Goal: Task Accomplishment & Management: Manage account settings

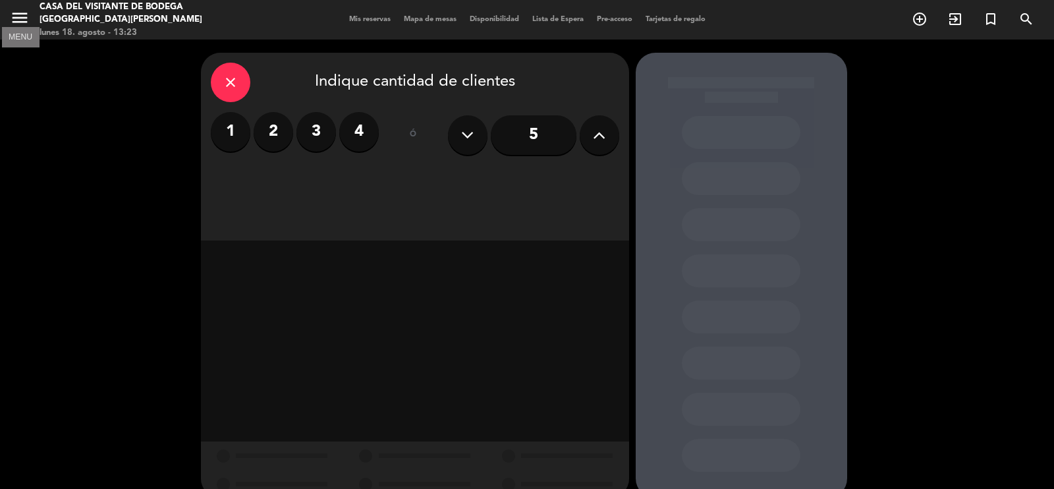
click at [22, 19] on icon "menu" at bounding box center [20, 18] width 20 height 20
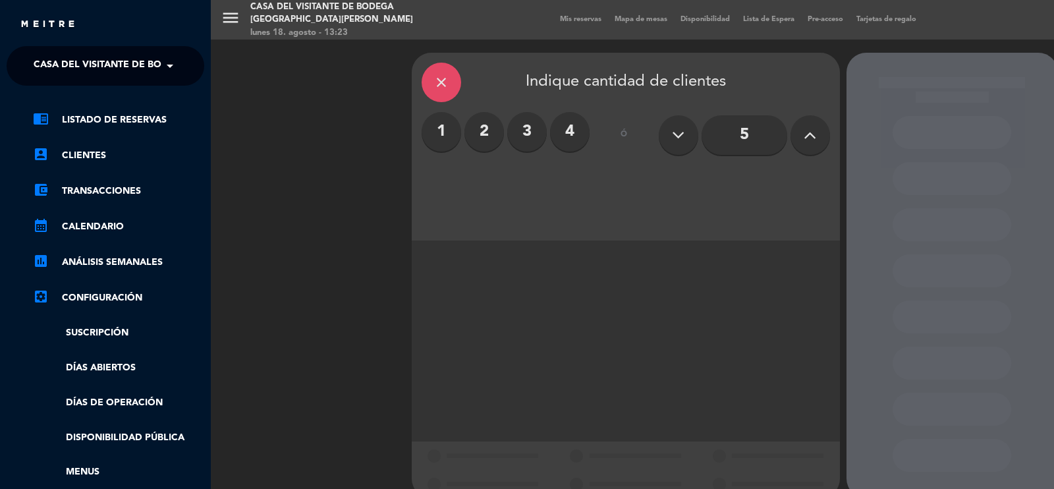
click at [73, 51] on ng-select "× Casa del Visitante de Bodega Santa [PERSON_NAME] ×" at bounding box center [106, 66] width 198 height 40
click at [77, 61] on span "Casa del Visitante de Bodega [GEOGRAPHIC_DATA][PERSON_NAME]" at bounding box center [199, 66] width 331 height 28
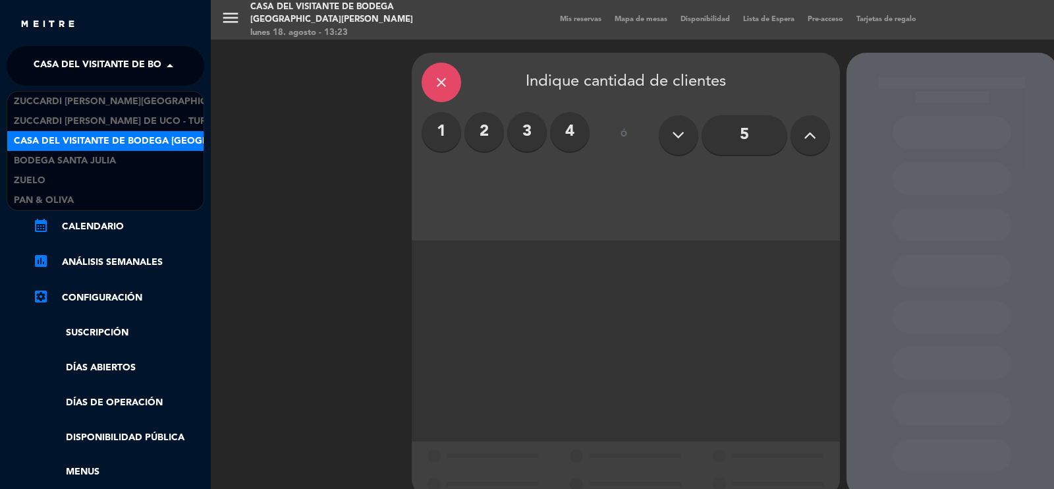
click at [113, 143] on span "Casa del Visitante de Bodega [GEOGRAPHIC_DATA][PERSON_NAME]" at bounding box center [179, 141] width 331 height 15
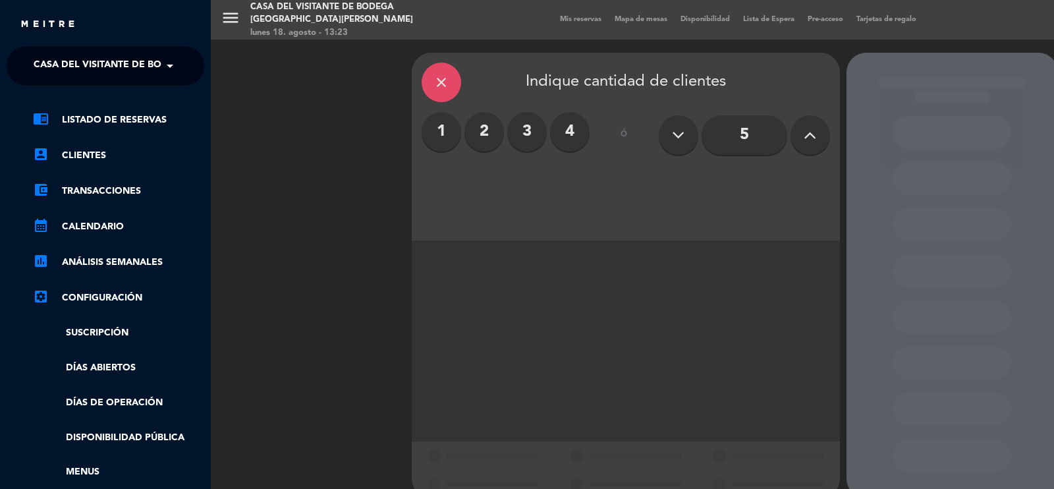
click at [431, 83] on div "menu Casa del Visitante de Bodega Santa [PERSON_NAME] [DATE] 18. agosto - 13:23…" at bounding box center [738, 244] width 1054 height 489
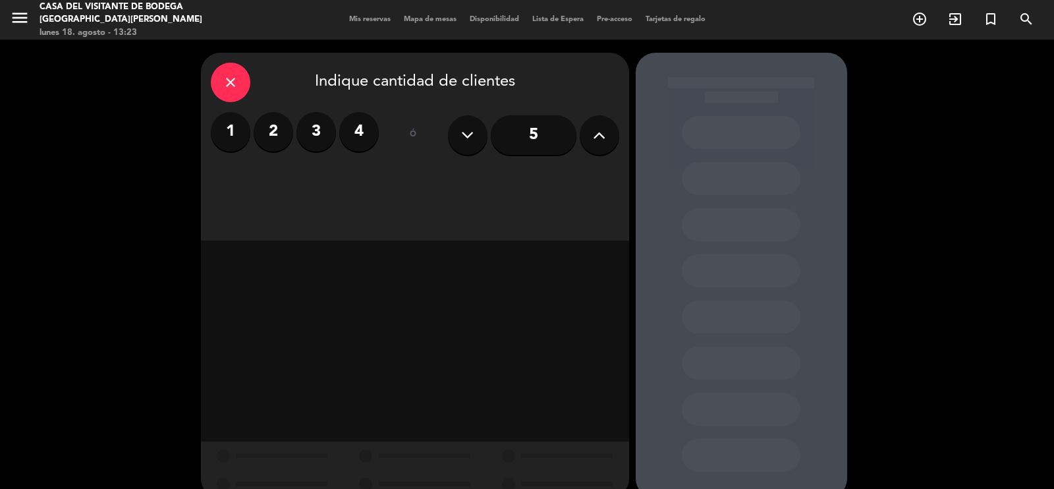
click at [213, 78] on div "close" at bounding box center [231, 83] width 40 height 40
click at [23, 17] on icon "menu" at bounding box center [20, 18] width 20 height 20
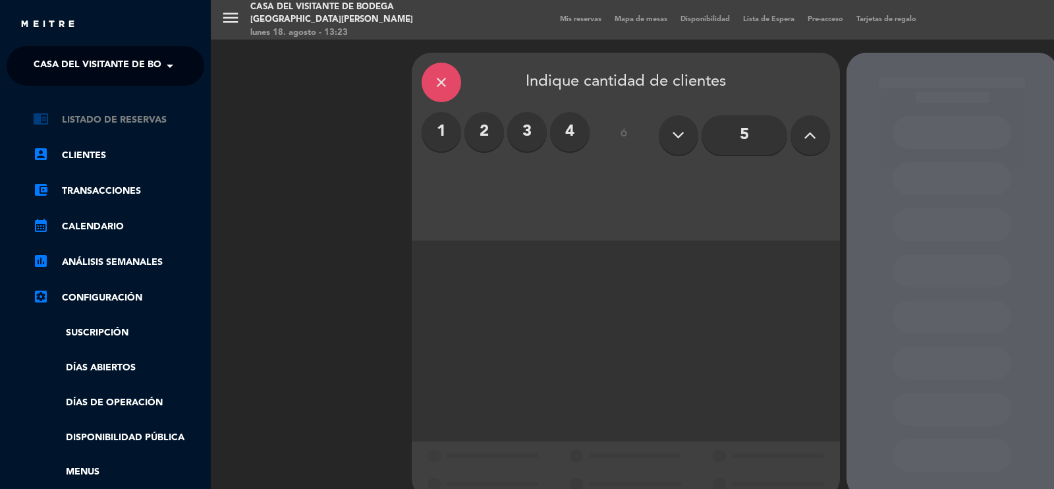
click at [95, 120] on link "chrome_reader_mode Listado de Reservas" at bounding box center [118, 120] width 171 height 16
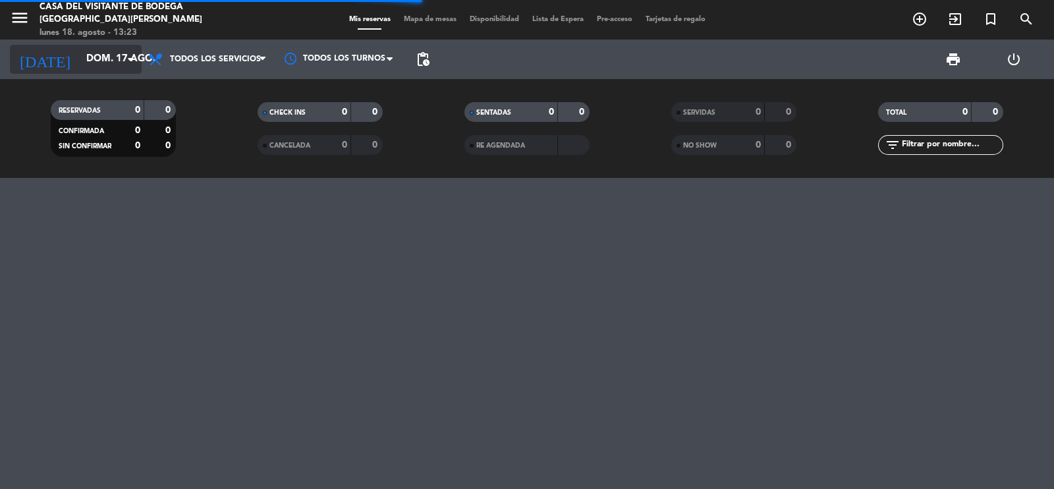
click at [92, 51] on input "dom. 17 ago." at bounding box center [143, 59] width 127 height 25
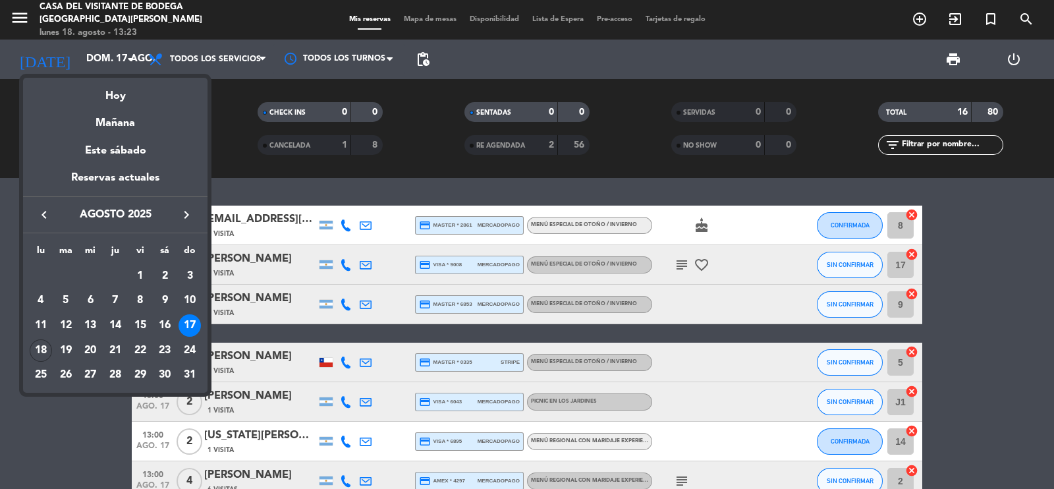
click at [20, 431] on div at bounding box center [527, 244] width 1054 height 489
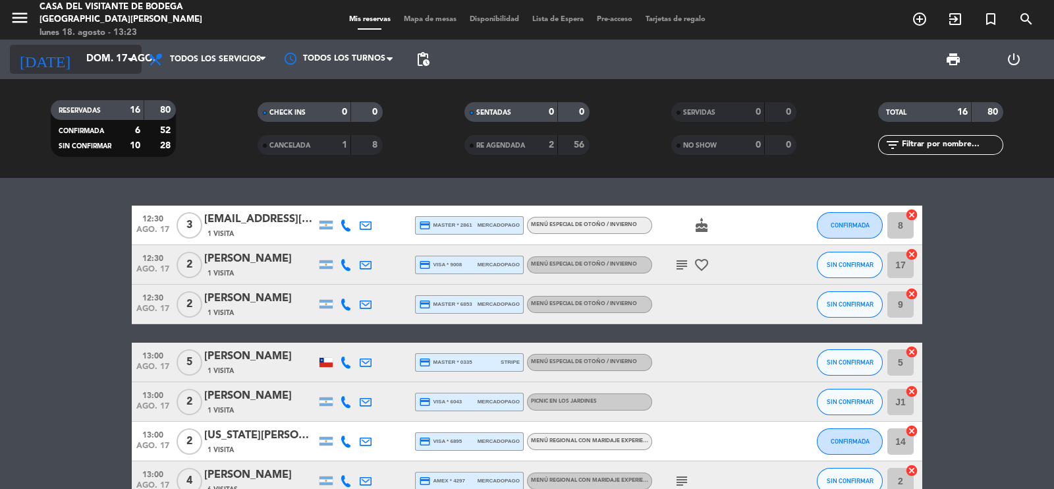
click at [80, 54] on input "dom. 17 ago." at bounding box center [143, 59] width 127 height 25
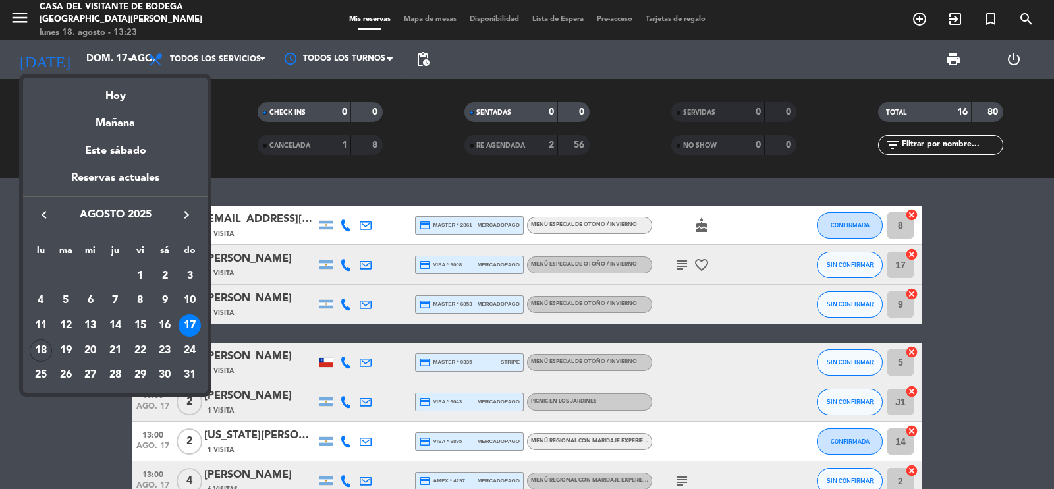
click at [40, 213] on icon "keyboard_arrow_left" at bounding box center [44, 215] width 16 height 16
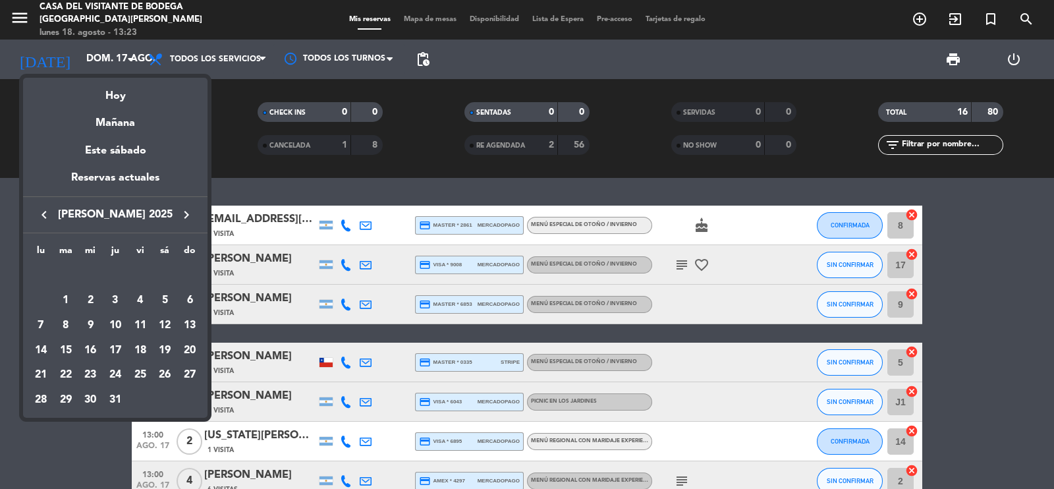
click at [190, 217] on icon "keyboard_arrow_right" at bounding box center [186, 215] width 16 height 16
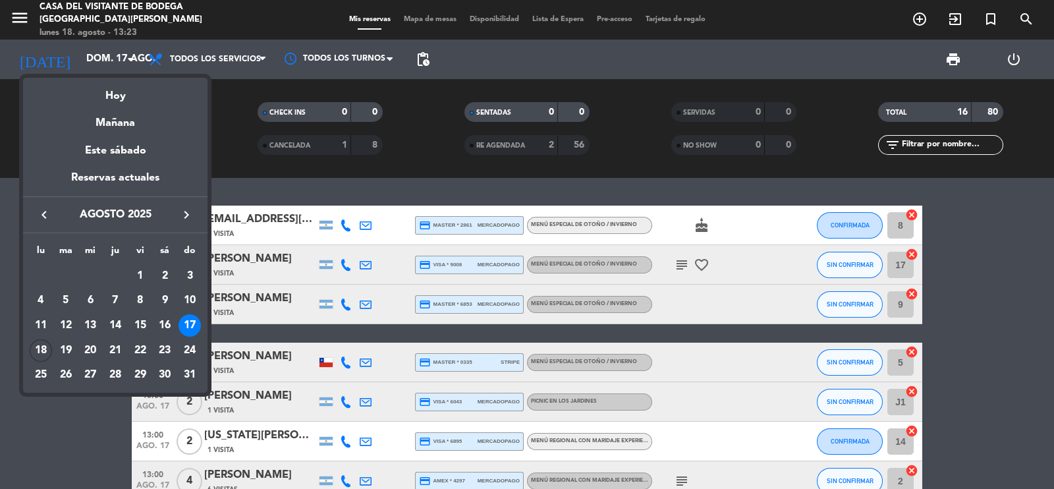
click at [190, 217] on icon "keyboard_arrow_right" at bounding box center [186, 215] width 16 height 16
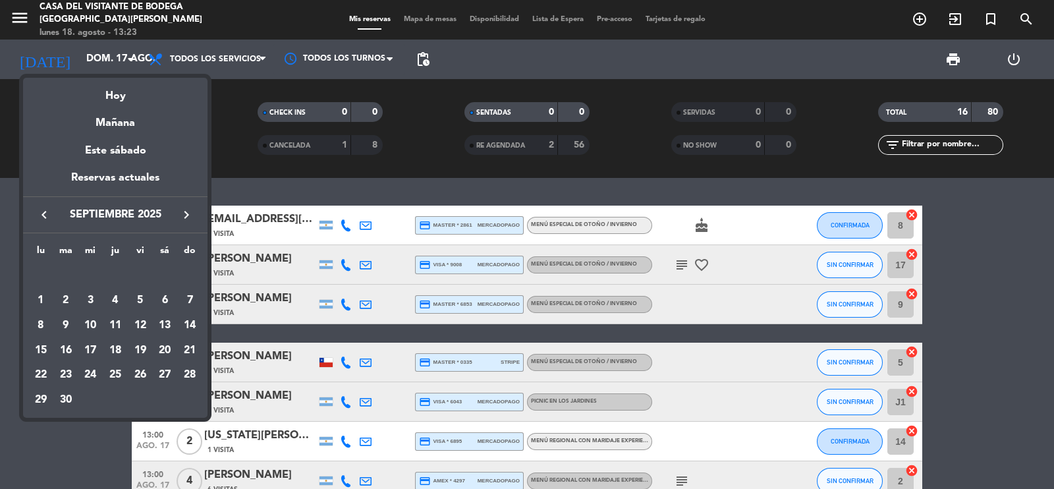
click at [36, 215] on button "keyboard_arrow_left" at bounding box center [44, 214] width 24 height 17
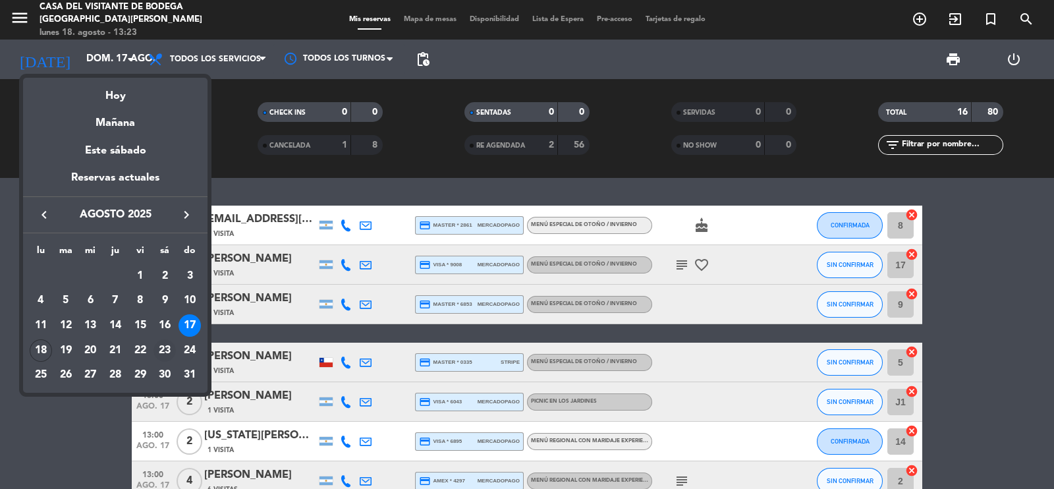
click at [166, 350] on div "23" at bounding box center [164, 350] width 22 height 22
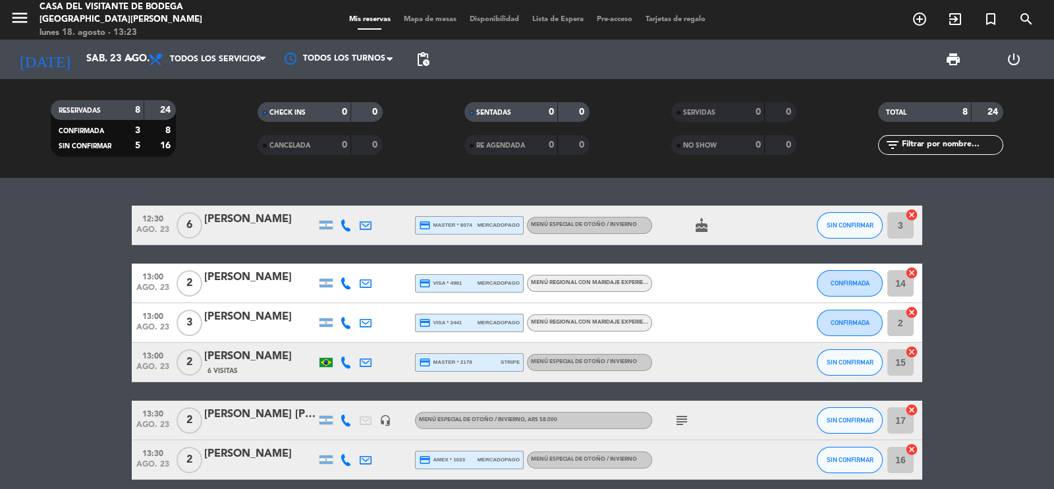
click at [16, 18] on icon "menu" at bounding box center [20, 18] width 20 height 20
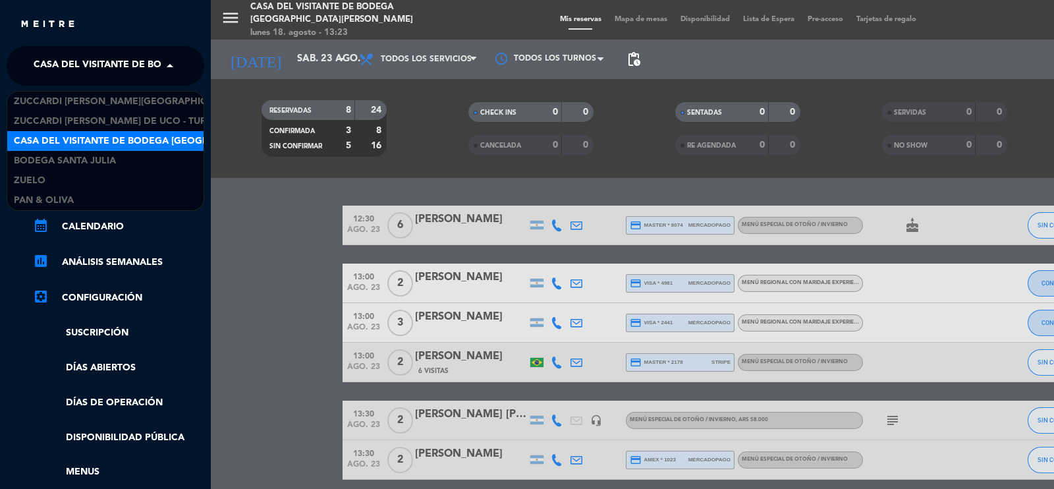
click at [53, 59] on span "Casa del Visitante de Bodega [GEOGRAPHIC_DATA][PERSON_NAME]" at bounding box center [199, 66] width 331 height 28
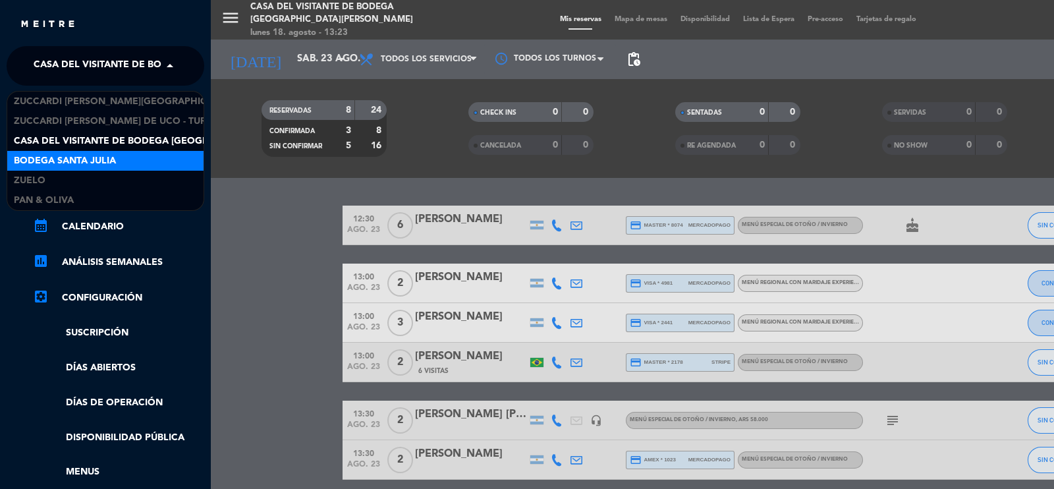
click at [58, 151] on div "Bodega Santa Julia" at bounding box center [105, 161] width 196 height 20
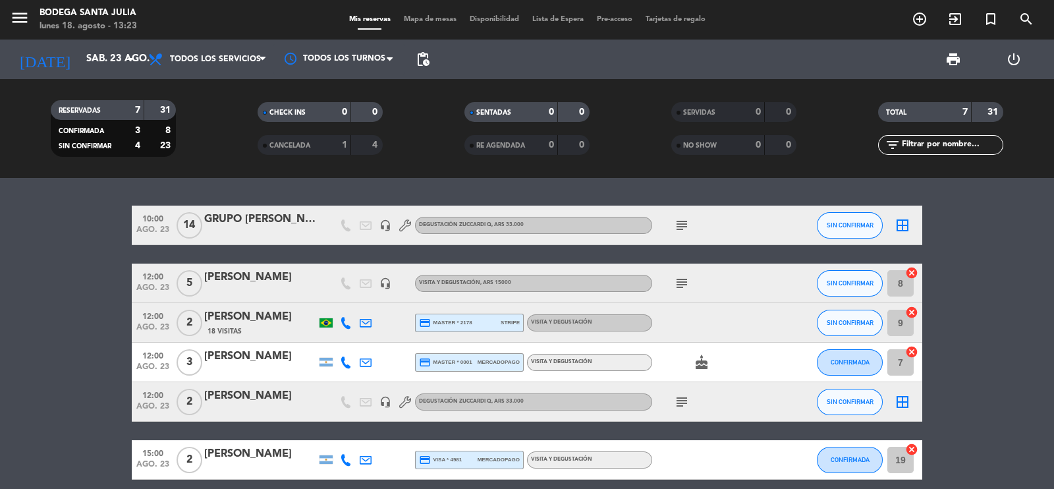
click at [684, 227] on icon "subject" at bounding box center [682, 225] width 16 height 16
click at [1017, 238] on bookings-row "10:00 ago. 23 14 GRUPO Renata Manzatto Baldin Pinheiro Alves headset_mic Degust…" at bounding box center [527, 371] width 1054 height 332
click at [678, 224] on icon "subject" at bounding box center [682, 225] width 16 height 16
click at [958, 233] on bookings-row "10:00 ago. 23 14 GRUPO Renata Manzatto Baldin Pinheiro Alves headset_mic Degust…" at bounding box center [527, 371] width 1054 height 332
click at [685, 224] on icon "subject" at bounding box center [682, 225] width 16 height 16
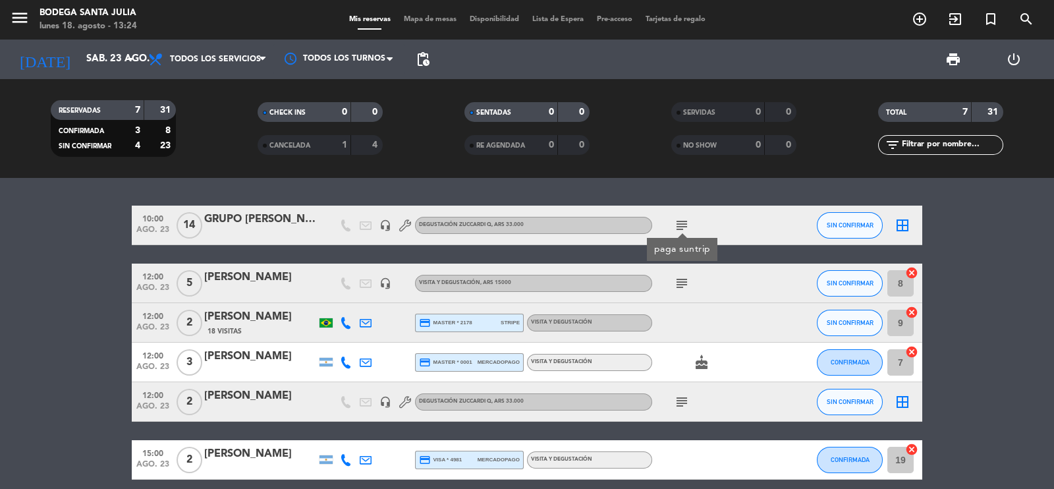
click at [1027, 327] on bookings-row "10:00 ago. 23 14 GRUPO Renata Manzatto Baldin Pinheiro Alves headset_mic Degust…" at bounding box center [527, 371] width 1054 height 332
click at [258, 214] on div "GRUPO Renata Manzatto Baldin Pinheiro Alves" at bounding box center [260, 219] width 112 height 17
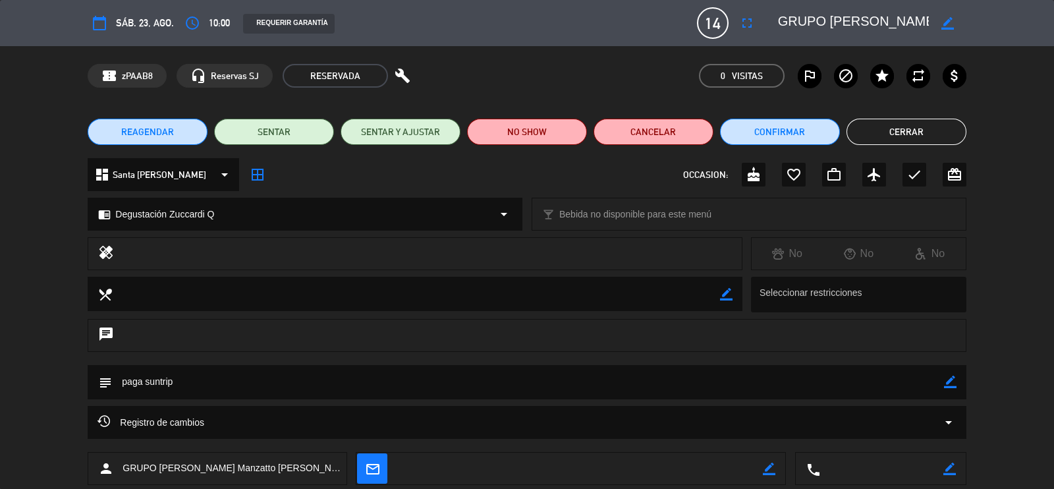
click at [950, 24] on icon "border_color" at bounding box center [947, 23] width 13 height 13
drag, startPoint x: 807, startPoint y: 22, endPoint x: 994, endPoint y: 27, distance: 187.1
click at [994, 27] on div "calendar_today sáb. 23, ago. access_time 10:00 REQUERIR GARANTÍA 14 GRUPO Renat…" at bounding box center [527, 23] width 1054 height 46
drag, startPoint x: 830, startPoint y: 20, endPoint x: 804, endPoint y: 24, distance: 26.6
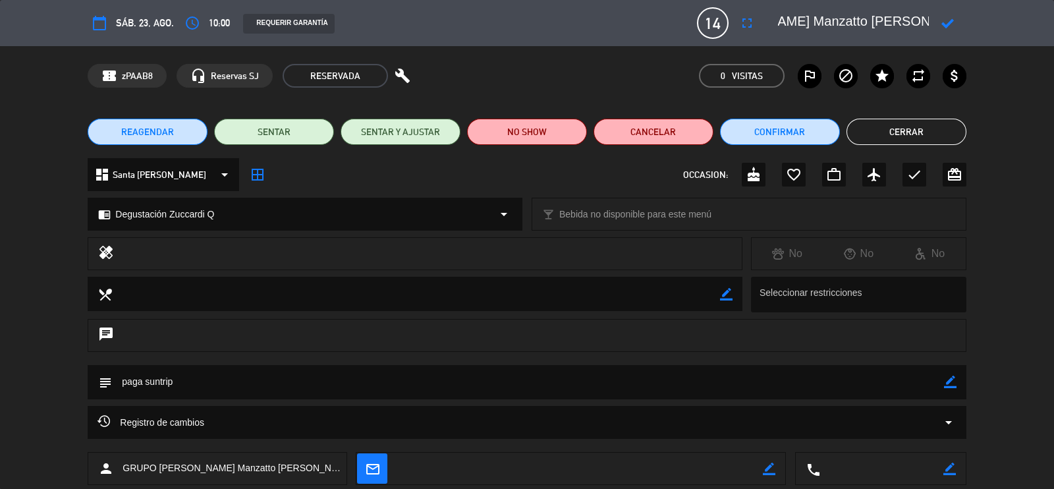
click at [804, 24] on textarea at bounding box center [853, 23] width 151 height 24
click at [945, 131] on button "Cerrar" at bounding box center [906, 132] width 120 height 26
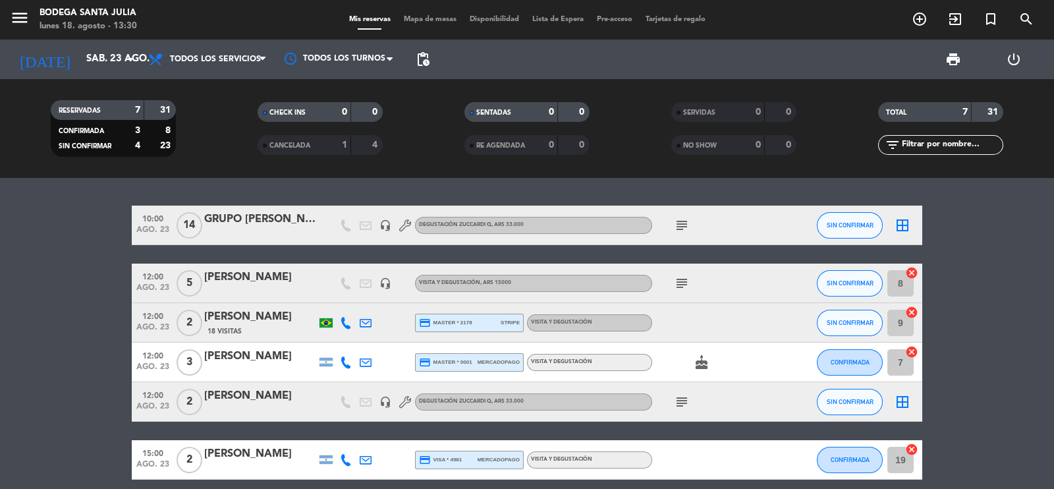
click at [66, 358] on bookings-row "10:00 ago. 23 14 GRUPO Renata Manzatto Baldin Pinheiro Alves headset_mic Degust…" at bounding box center [527, 371] width 1054 height 332
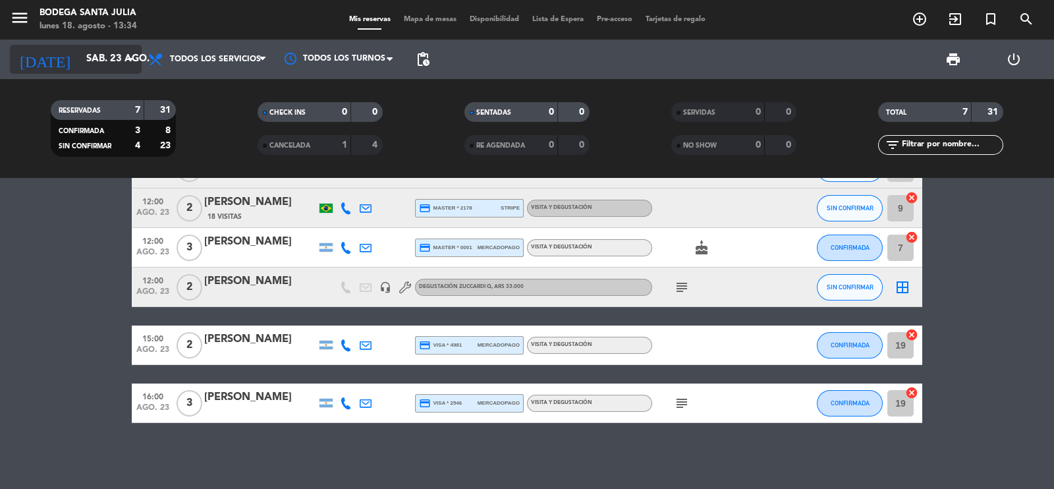
click at [101, 63] on input "sáb. 23 ago." at bounding box center [143, 59] width 127 height 25
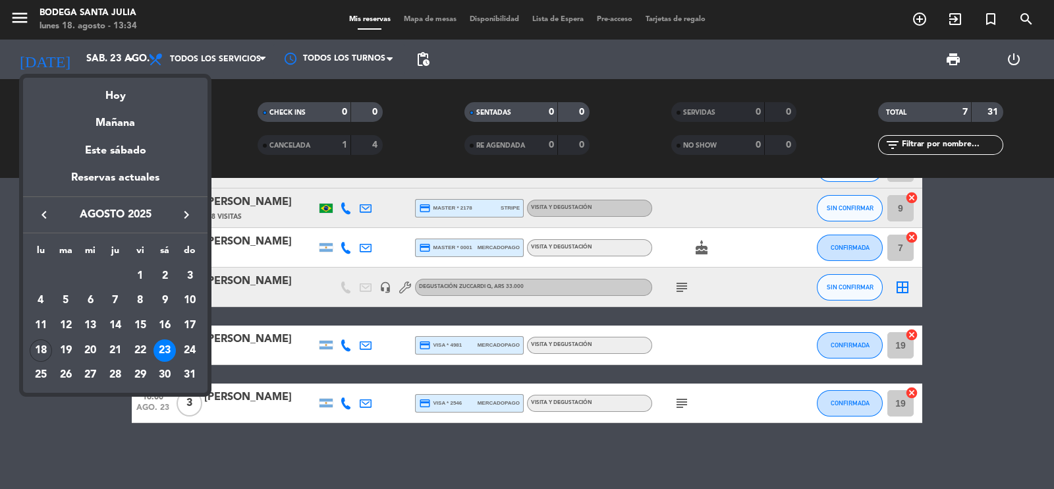
click at [44, 216] on icon "keyboard_arrow_left" at bounding box center [44, 215] width 16 height 16
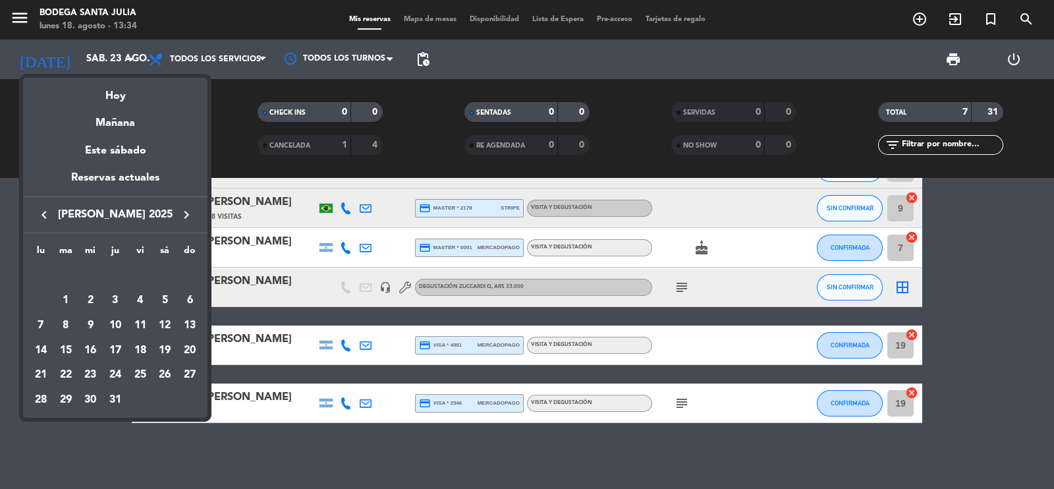
click at [44, 216] on icon "keyboard_arrow_left" at bounding box center [44, 215] width 16 height 16
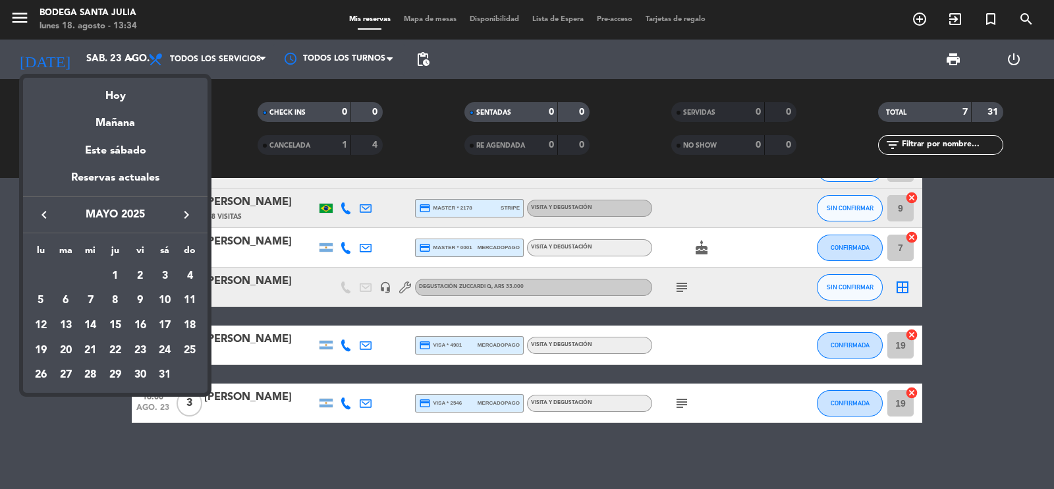
click at [44, 216] on icon "keyboard_arrow_left" at bounding box center [44, 215] width 16 height 16
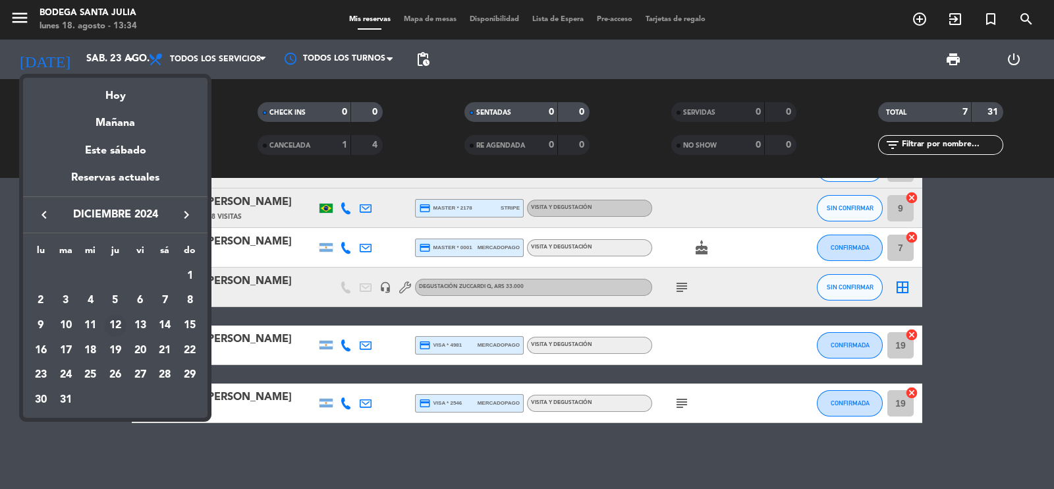
click at [117, 323] on div "12" at bounding box center [115, 325] width 22 height 22
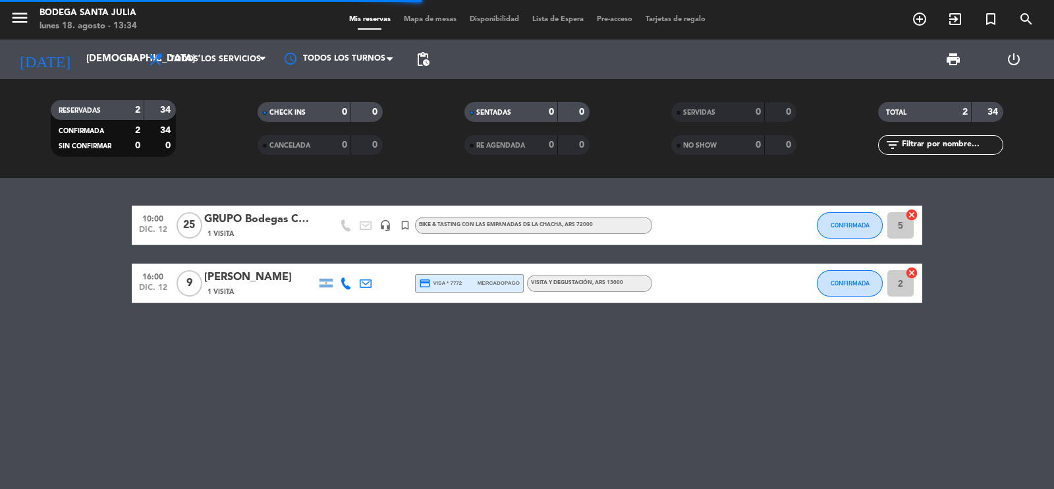
scroll to position [0, 0]
click at [261, 219] on div "GRUPO Bodegas CARO" at bounding box center [260, 219] width 112 height 17
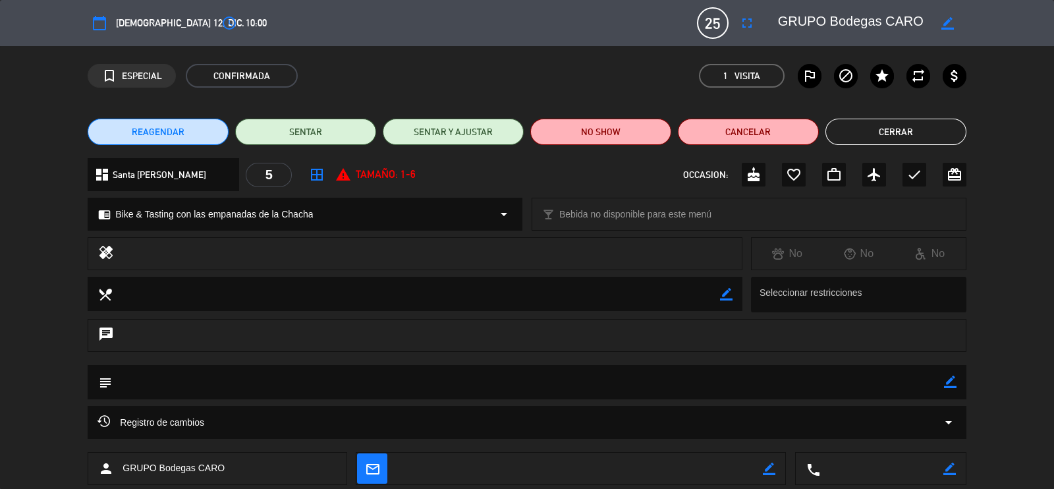
click at [898, 139] on button "Cerrar" at bounding box center [895, 132] width 141 height 26
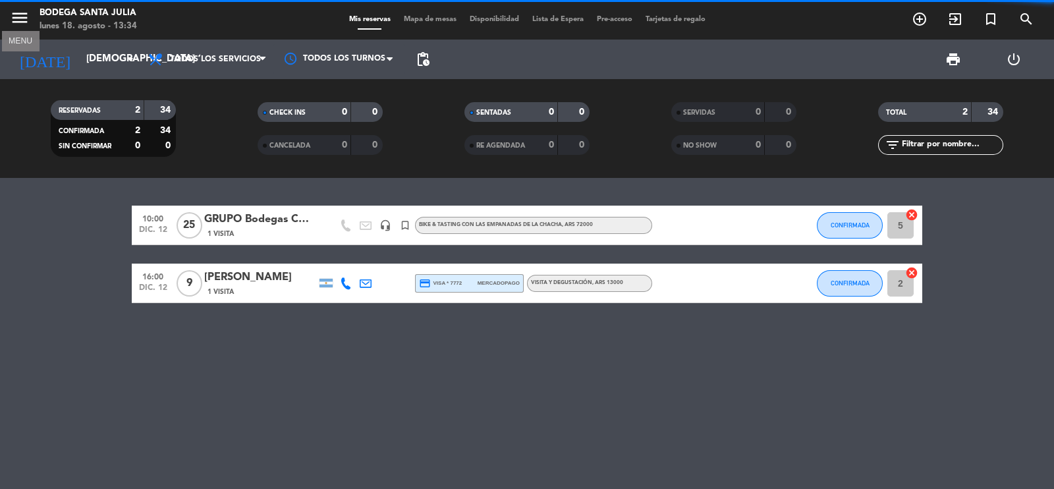
click at [11, 16] on icon "menu" at bounding box center [20, 18] width 20 height 20
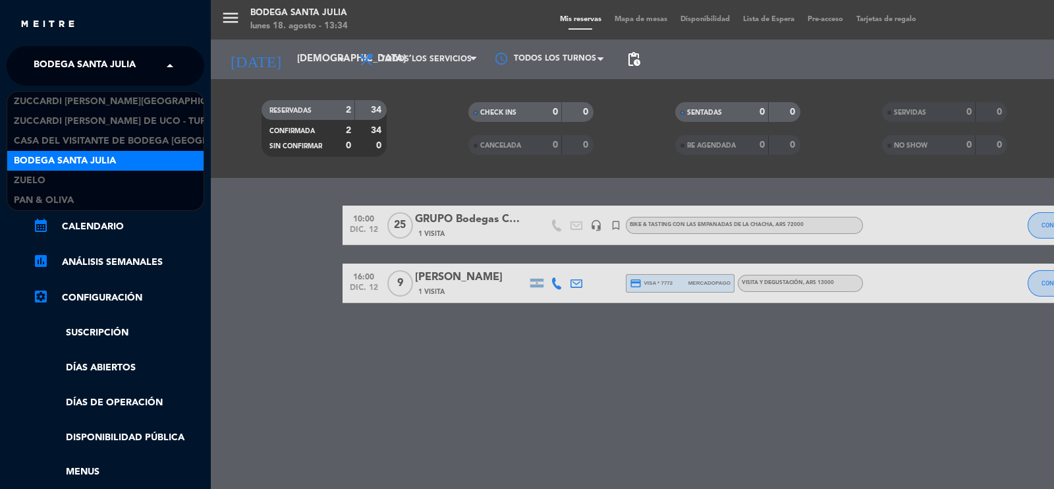
click at [46, 70] on span "Bodega Santa Julia" at bounding box center [85, 66] width 102 height 28
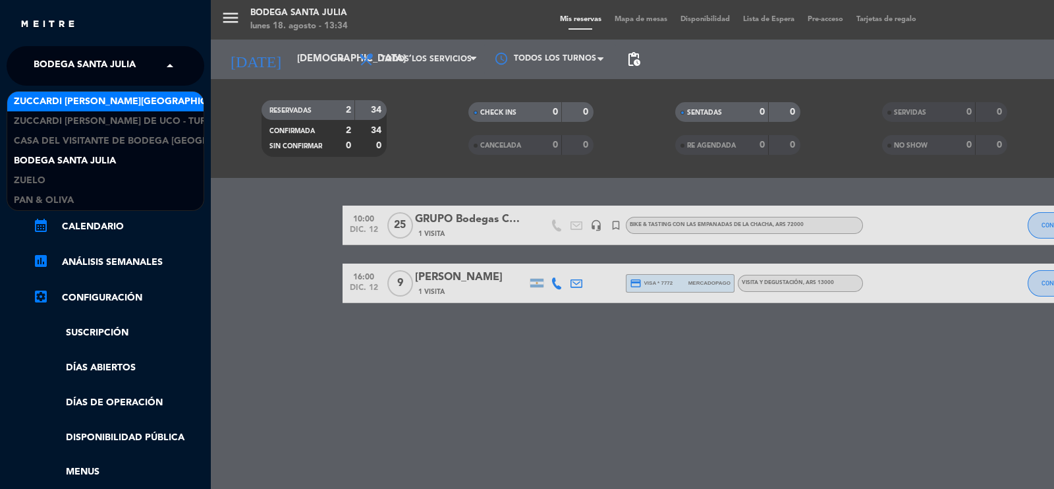
click at [44, 97] on span "Zuccardi [PERSON_NAME][GEOGRAPHIC_DATA] - Restaurant [GEOGRAPHIC_DATA]" at bounding box center [248, 101] width 469 height 15
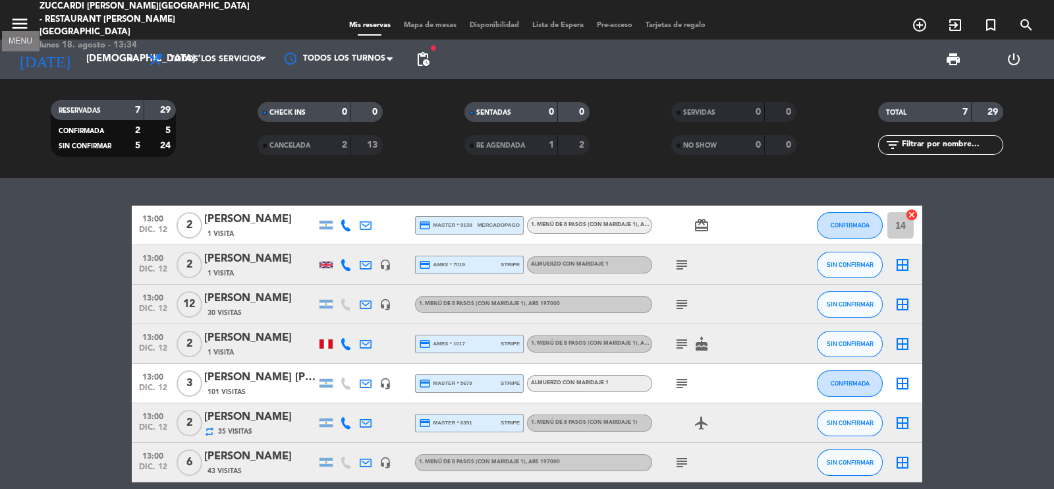
click at [18, 22] on icon "menu" at bounding box center [20, 24] width 20 height 20
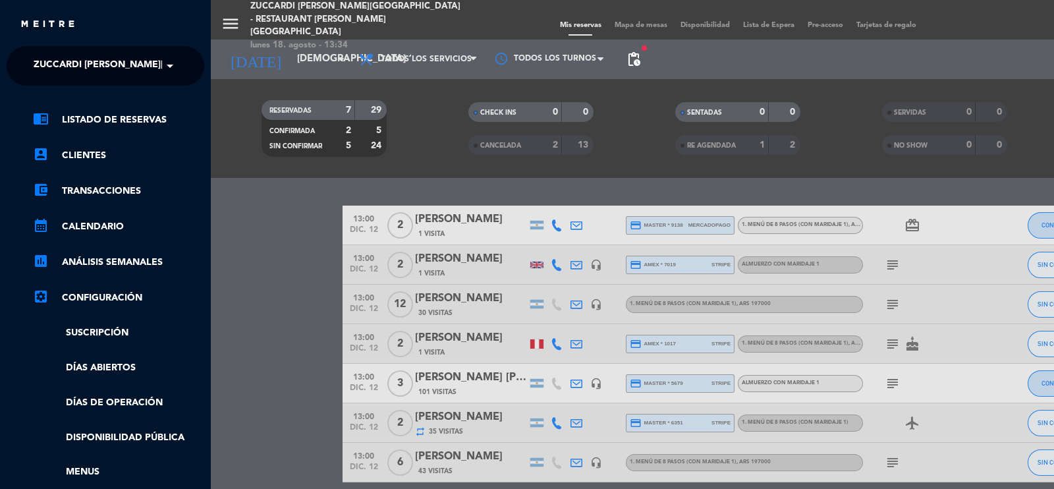
click at [78, 74] on span "Zuccardi [PERSON_NAME][GEOGRAPHIC_DATA] - Restaurant [GEOGRAPHIC_DATA]" at bounding box center [268, 66] width 469 height 28
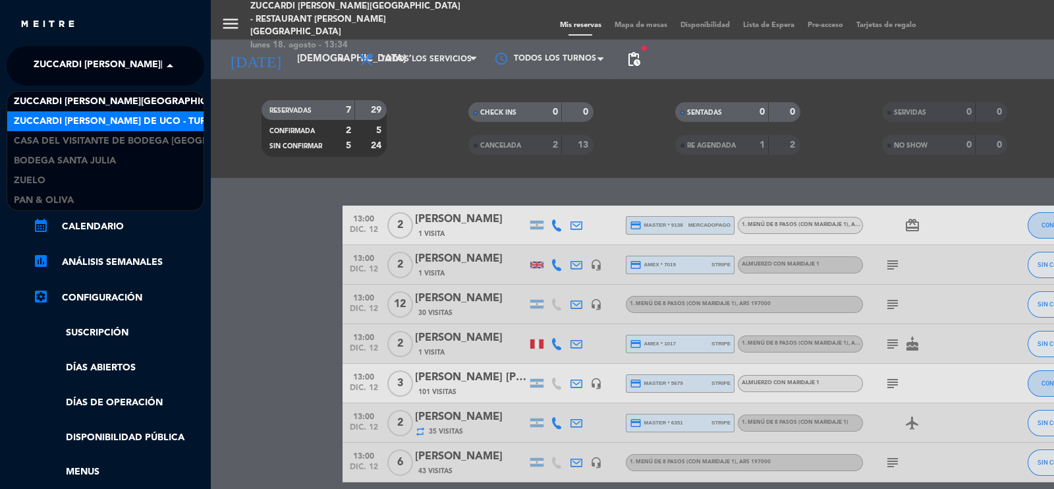
click at [82, 121] on span "Zuccardi [PERSON_NAME] de Uco - Turismo" at bounding box center [122, 121] width 217 height 15
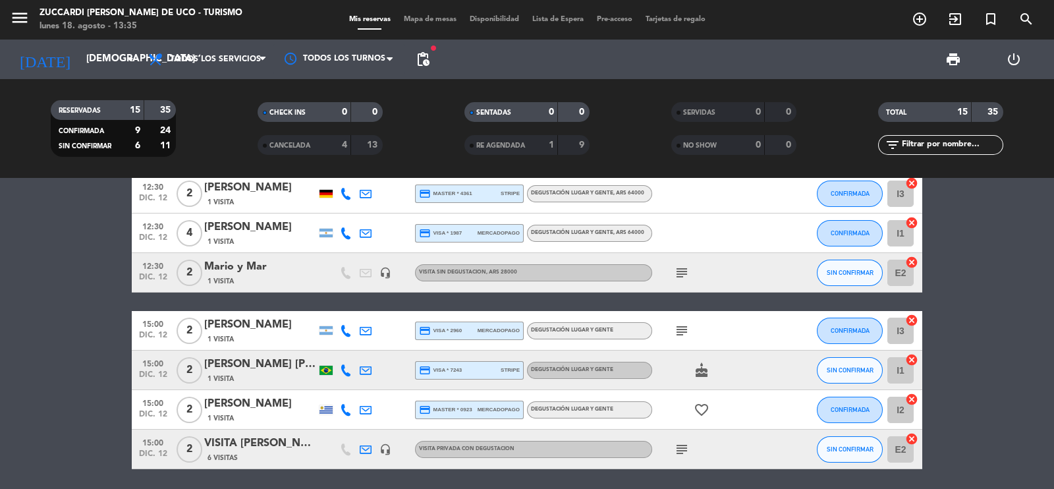
scroll to position [431, 0]
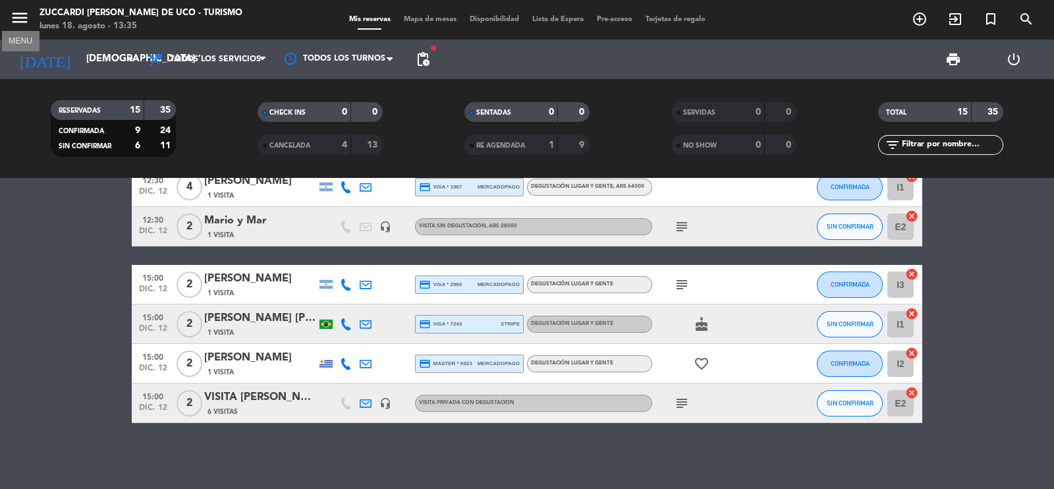
click at [18, 18] on icon "menu" at bounding box center [20, 18] width 20 height 20
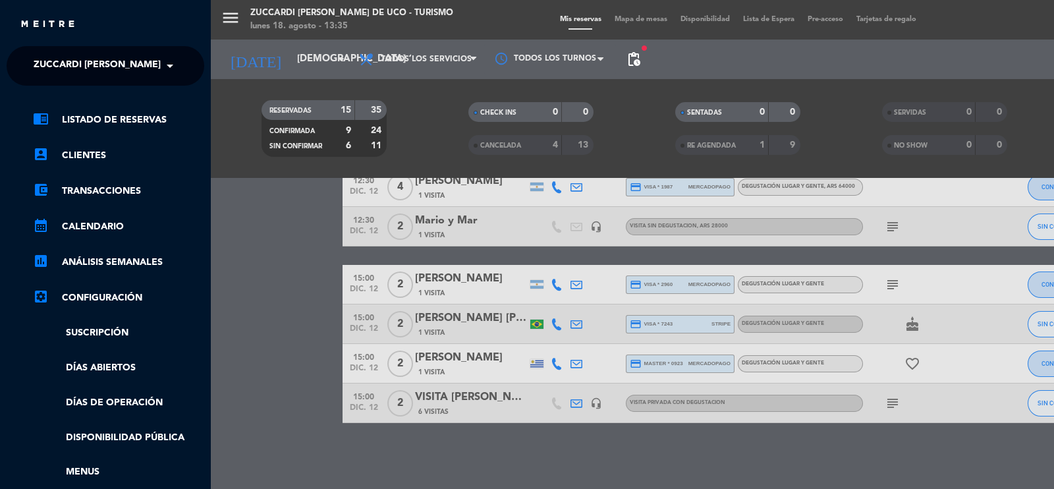
drag, startPoint x: 53, startPoint y: 61, endPoint x: 60, endPoint y: 82, distance: 22.9
click at [53, 61] on span "Zuccardi [PERSON_NAME] de Uco - Turismo" at bounding box center [142, 66] width 217 height 28
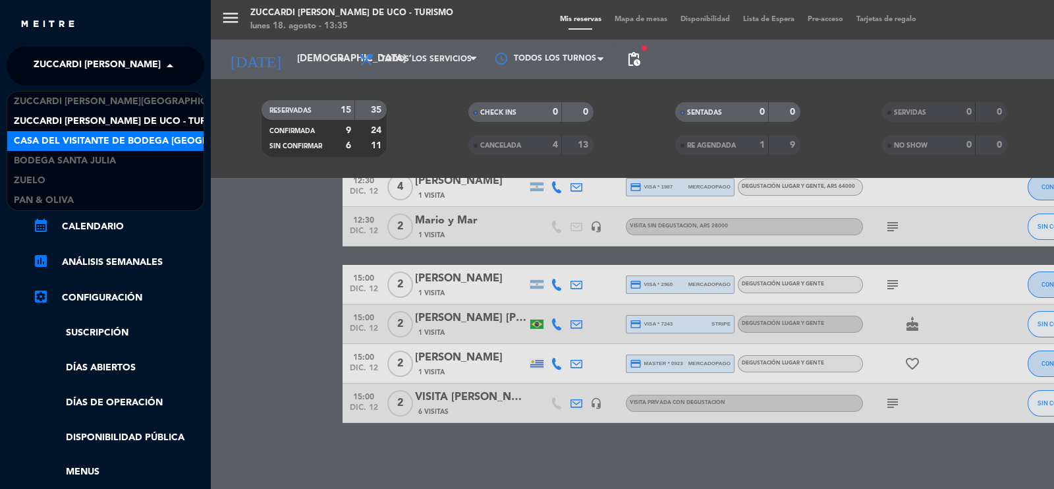
click at [70, 141] on span "Casa del Visitante de Bodega [GEOGRAPHIC_DATA][PERSON_NAME]" at bounding box center [179, 141] width 331 height 15
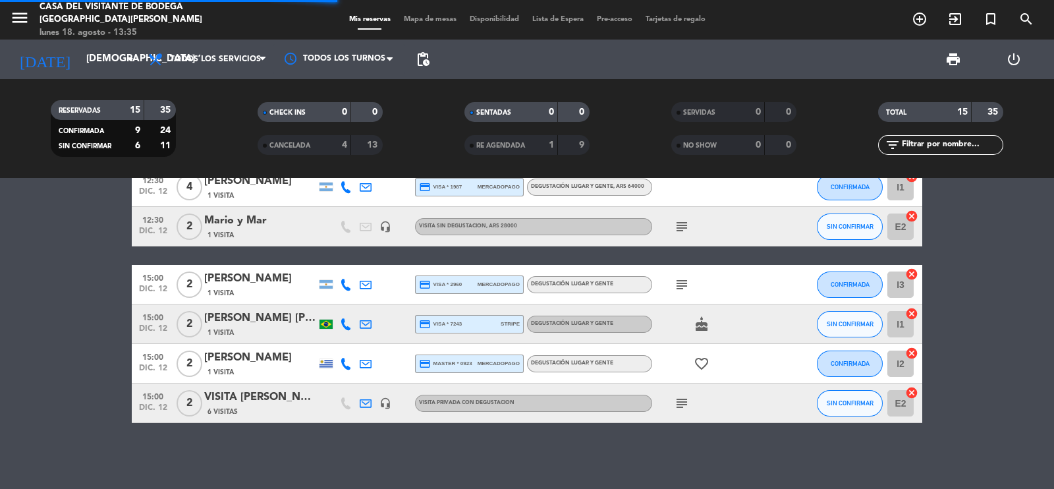
scroll to position [0, 0]
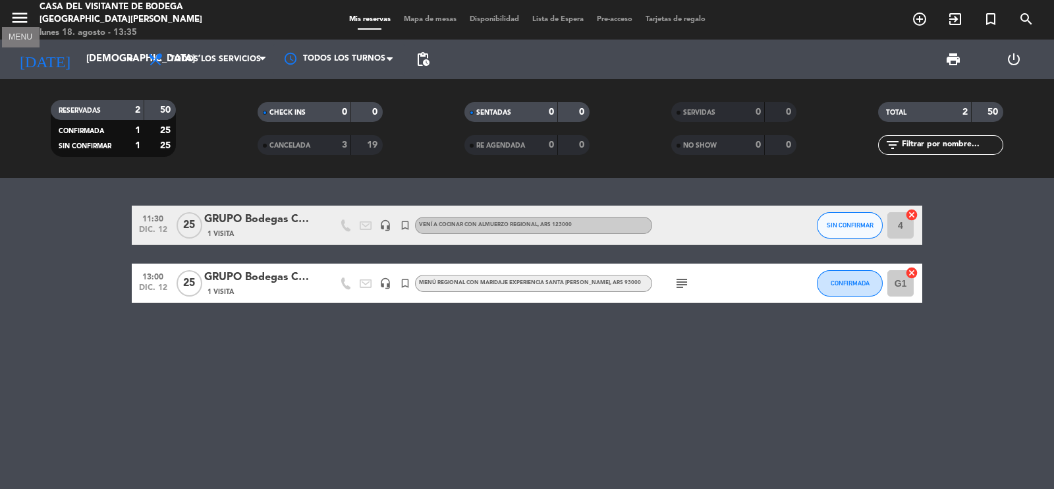
click at [20, 16] on icon "menu" at bounding box center [20, 18] width 20 height 20
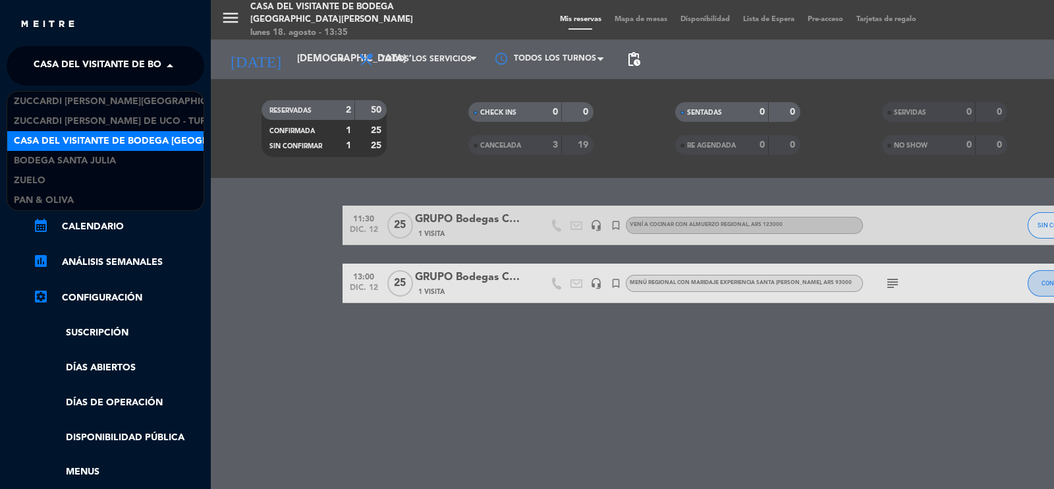
click at [63, 70] on span "Casa del Visitante de Bodega [GEOGRAPHIC_DATA][PERSON_NAME]" at bounding box center [199, 66] width 331 height 28
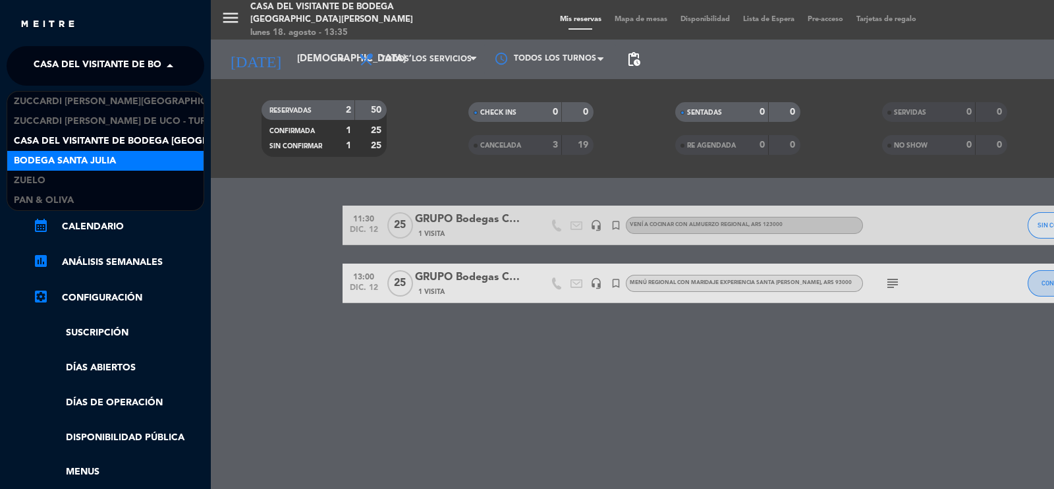
click at [62, 160] on span "Bodega Santa Julia" at bounding box center [65, 160] width 102 height 15
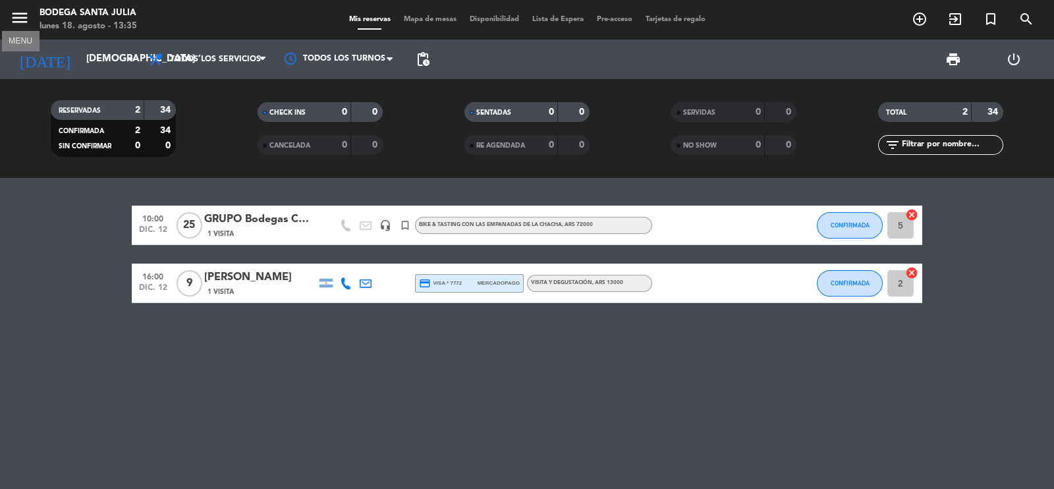
click at [17, 16] on icon "menu" at bounding box center [20, 18] width 20 height 20
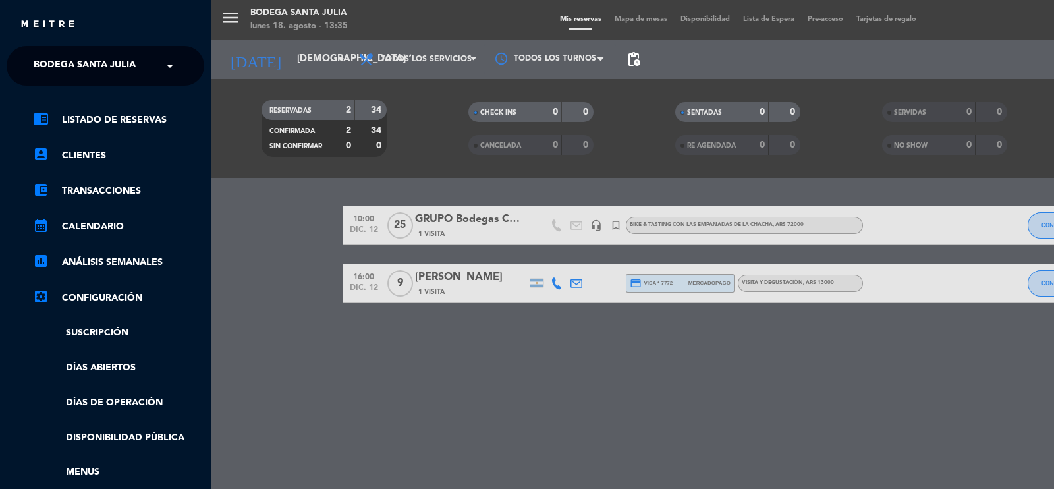
click at [72, 67] on span "Bodega Santa Julia" at bounding box center [85, 66] width 102 height 28
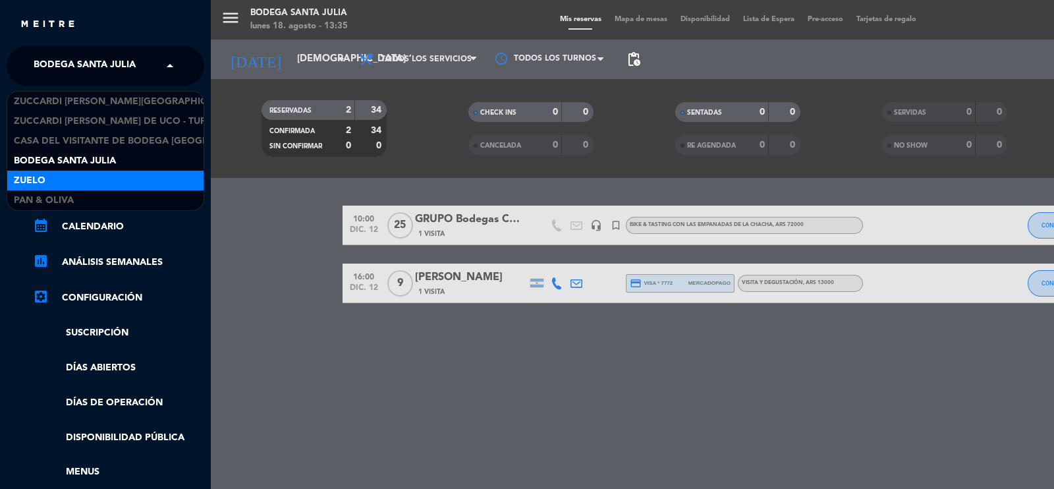
click at [55, 173] on div "Zuelo" at bounding box center [105, 181] width 196 height 20
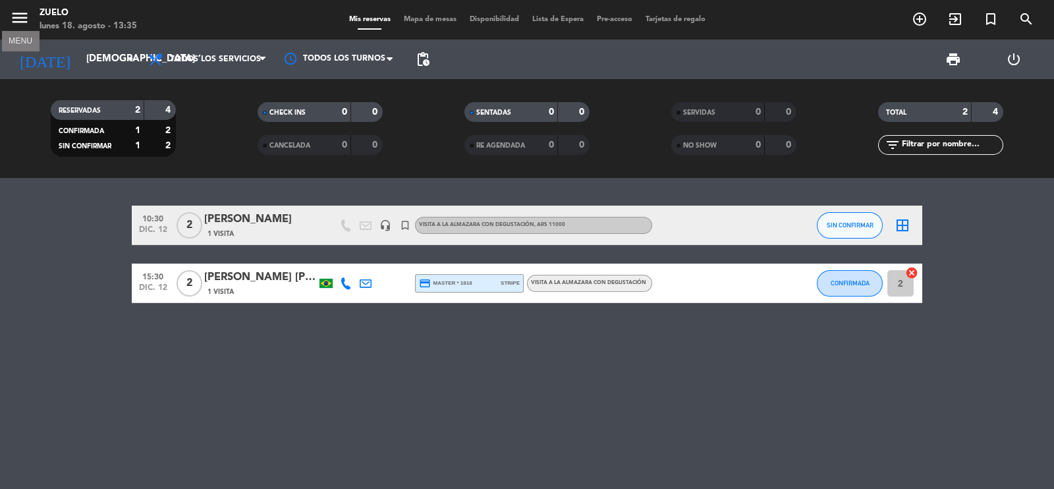
click at [18, 13] on icon "menu" at bounding box center [20, 18] width 20 height 20
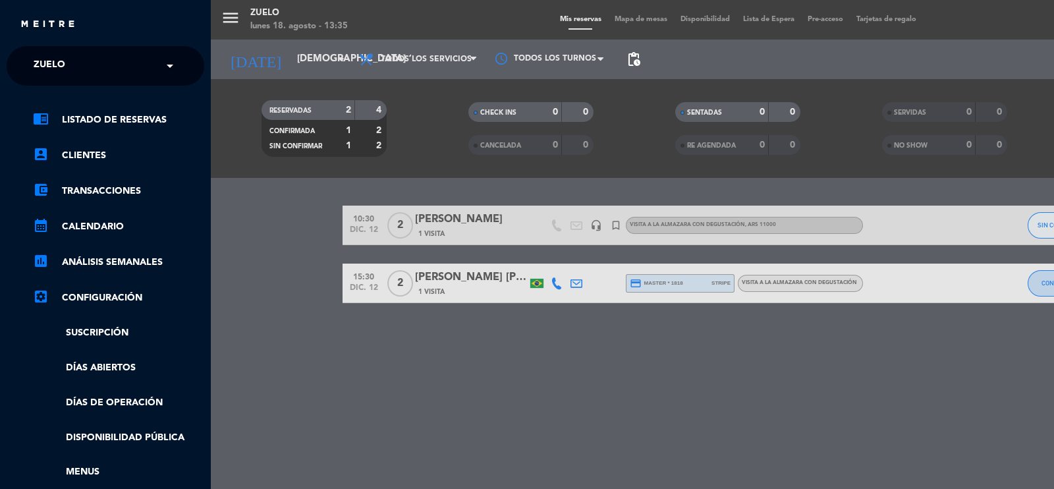
click at [66, 55] on div "× Zuelo" at bounding box center [56, 66] width 57 height 28
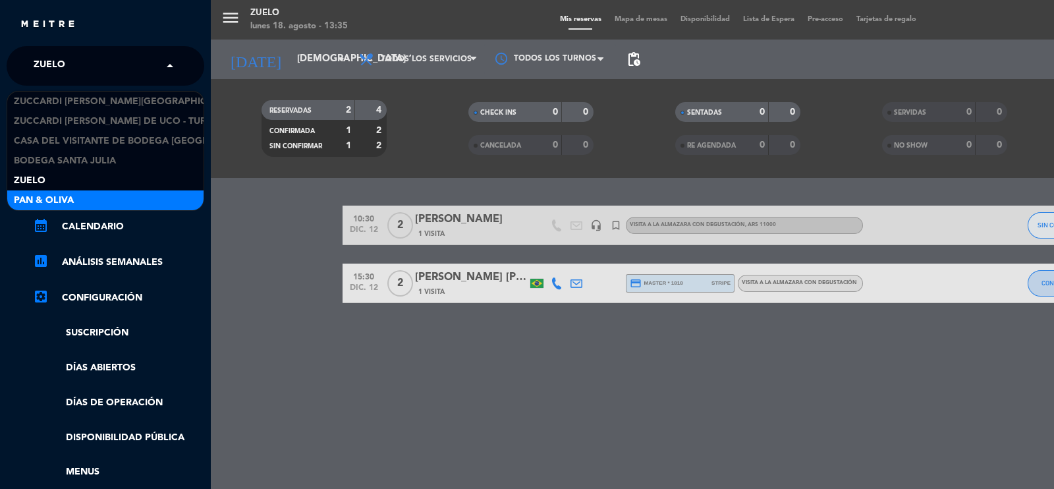
click at [56, 190] on div "Pan & Oliva" at bounding box center [105, 200] width 196 height 20
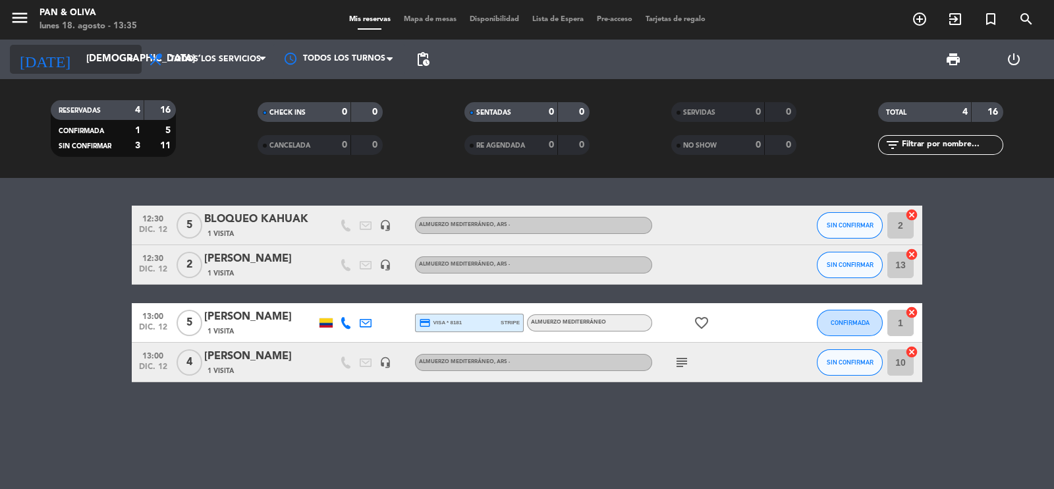
click at [109, 68] on input "jue. 12 dic." at bounding box center [143, 59] width 127 height 25
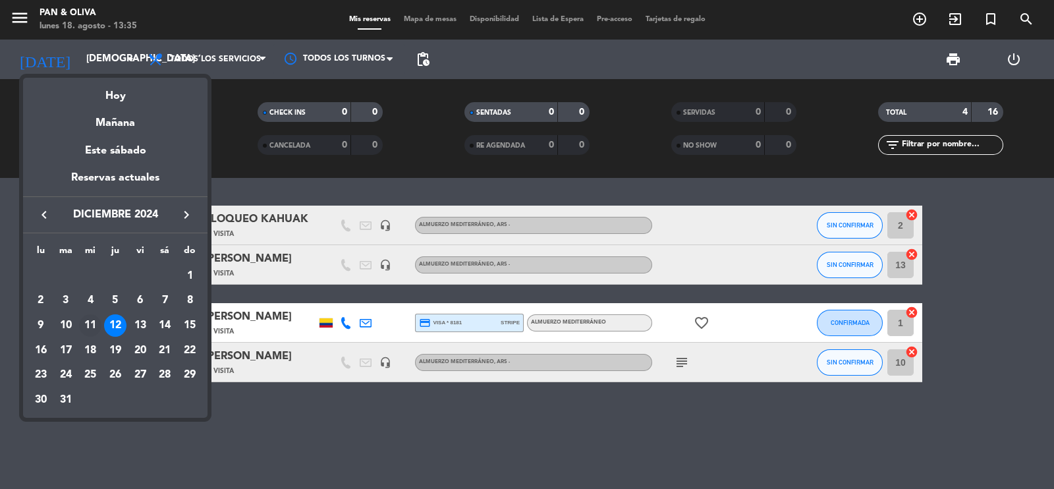
click at [88, 327] on div "11" at bounding box center [90, 325] width 22 height 22
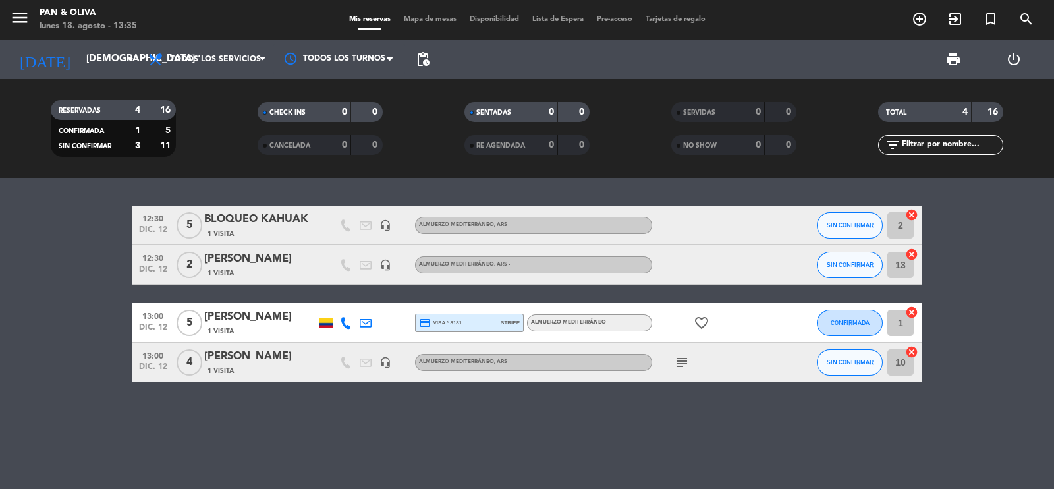
type input "mié. 11 dic."
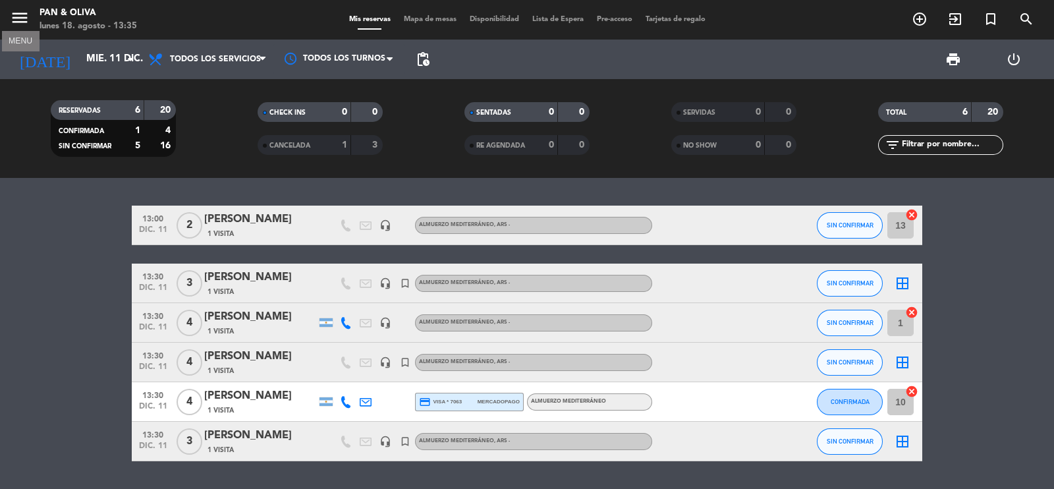
click at [24, 18] on icon "menu" at bounding box center [20, 18] width 20 height 20
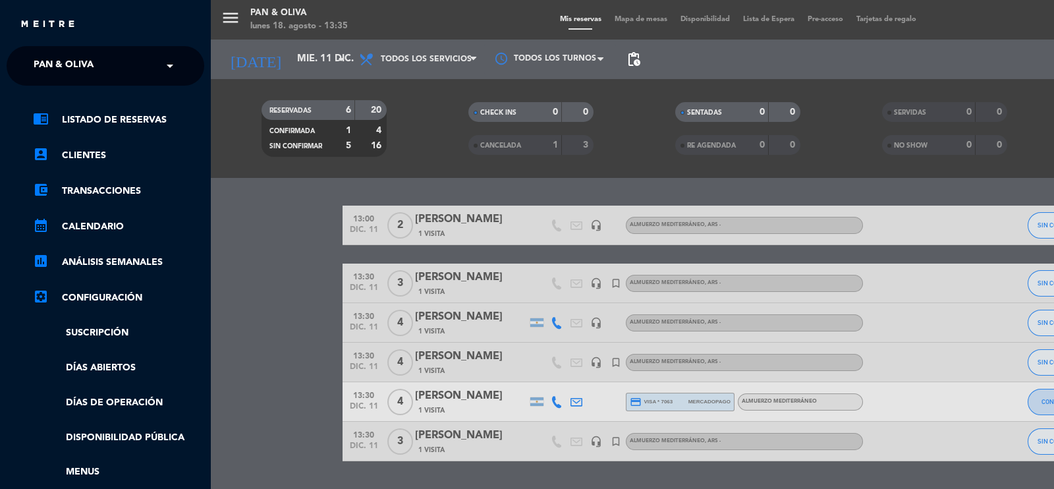
click at [90, 59] on span "Pan & Oliva" at bounding box center [64, 66] width 60 height 28
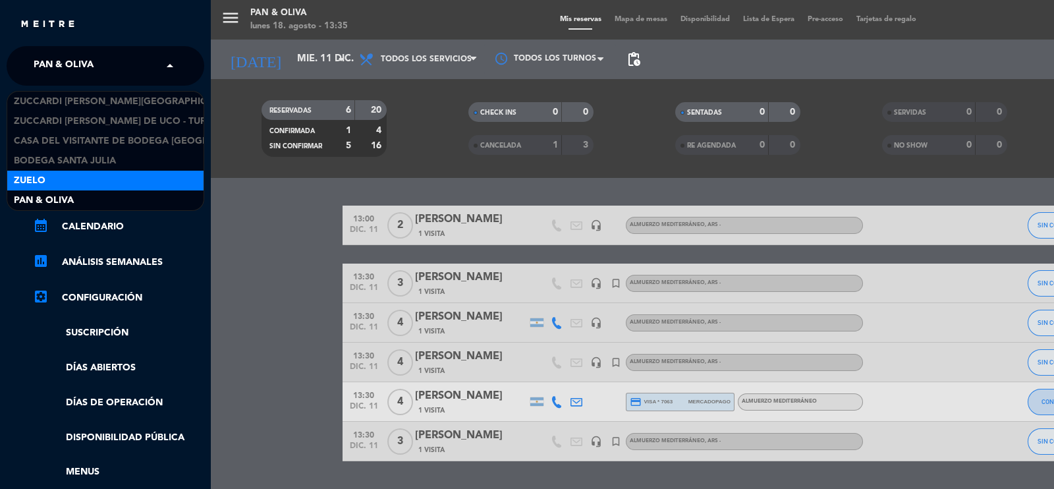
click at [92, 182] on div "Zuelo" at bounding box center [105, 181] width 196 height 20
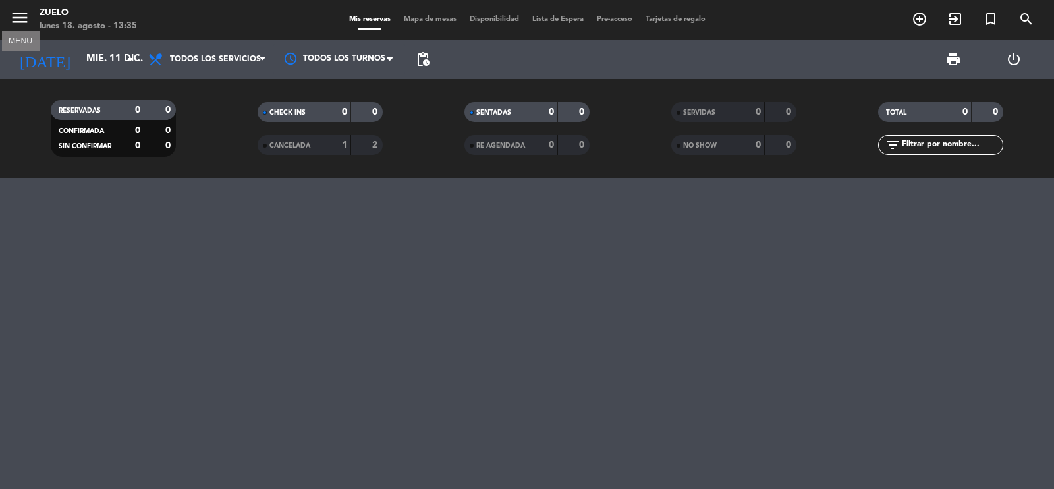
click at [19, 12] on icon "menu" at bounding box center [20, 18] width 20 height 20
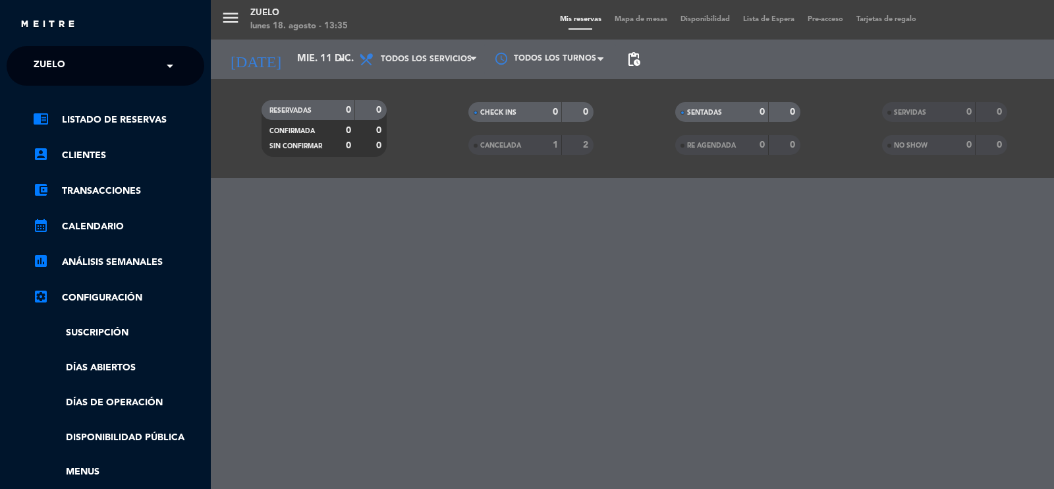
click at [64, 77] on span "Zuelo" at bounding box center [50, 66] width 32 height 28
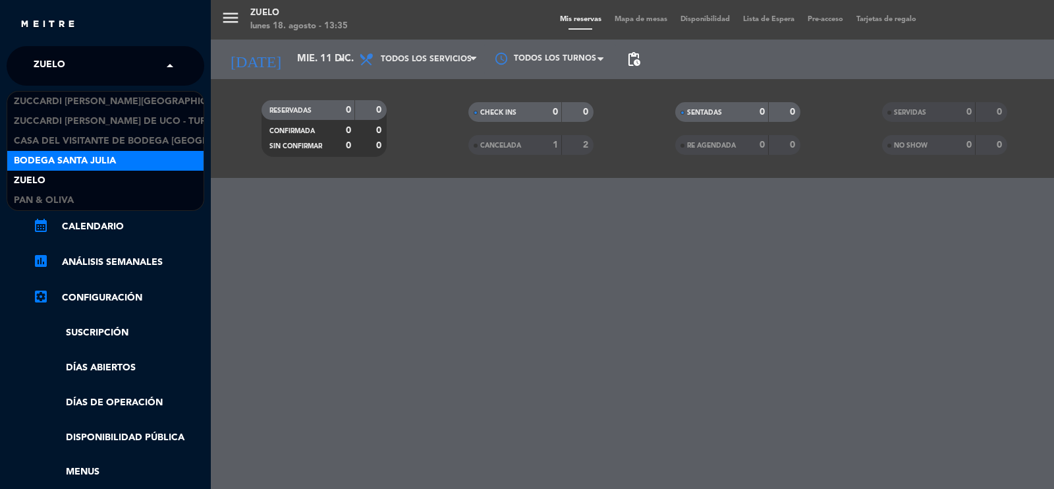
click at [73, 158] on span "Bodega Santa Julia" at bounding box center [65, 160] width 102 height 15
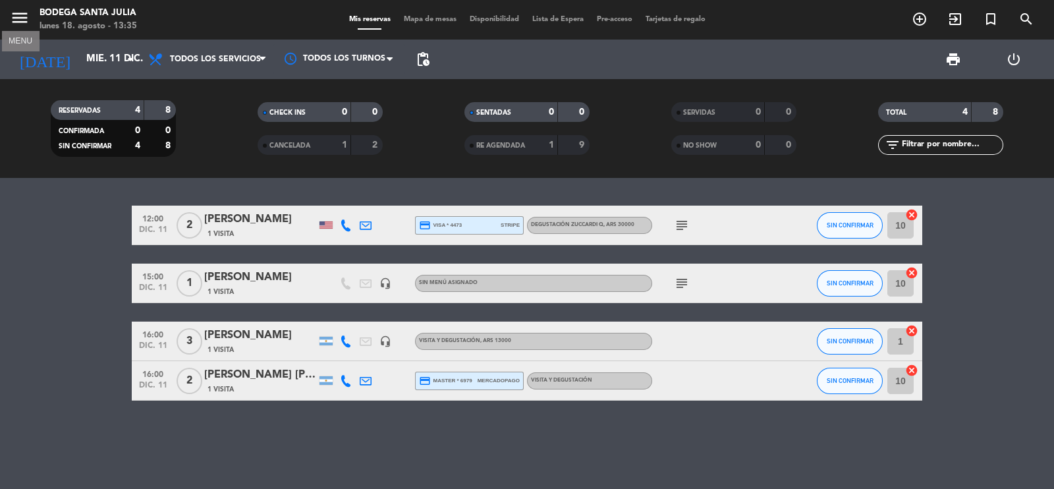
click at [20, 17] on icon "menu" at bounding box center [20, 18] width 20 height 20
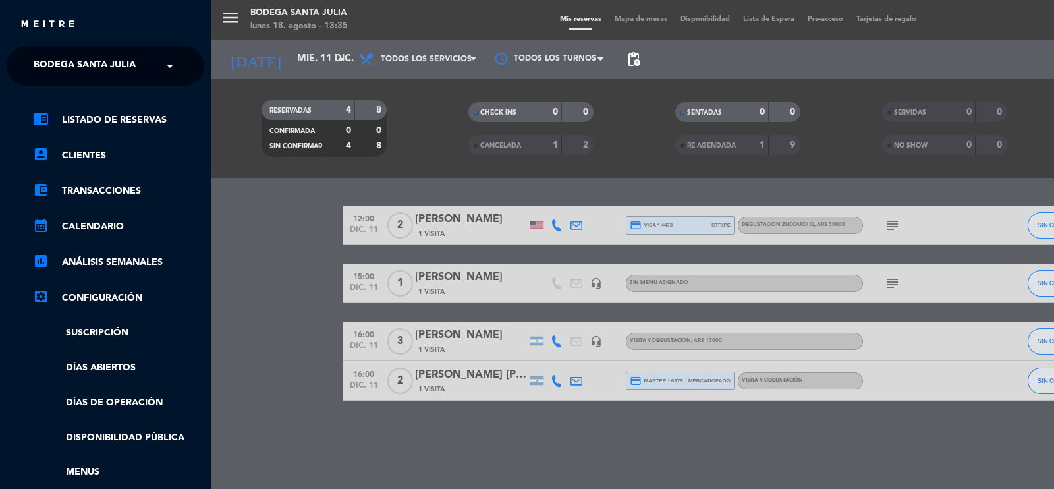
drag, startPoint x: 94, startPoint y: 66, endPoint x: 99, endPoint y: 81, distance: 15.8
click at [96, 74] on span "Bodega Santa Julia" at bounding box center [85, 66] width 102 height 28
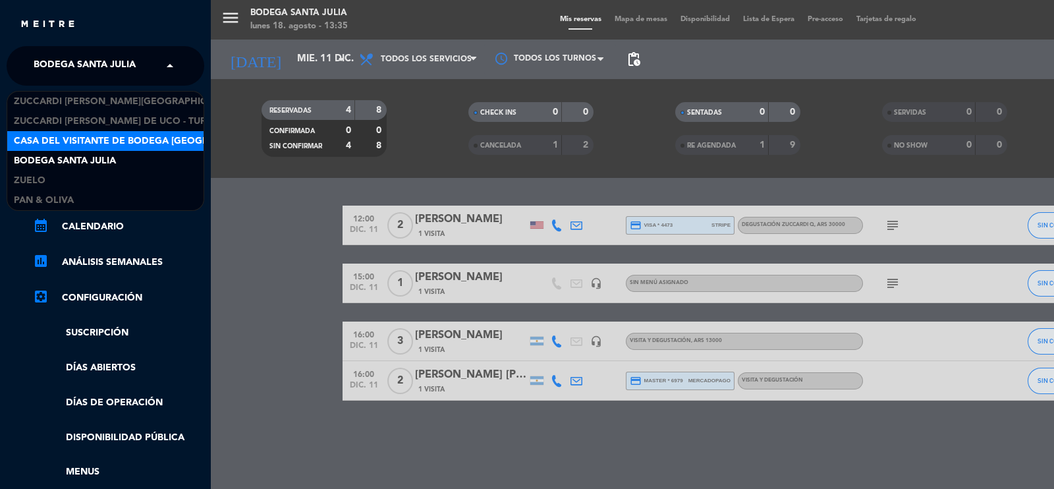
click at [99, 134] on span "Casa del Visitante de Bodega [GEOGRAPHIC_DATA][PERSON_NAME]" at bounding box center [179, 141] width 331 height 15
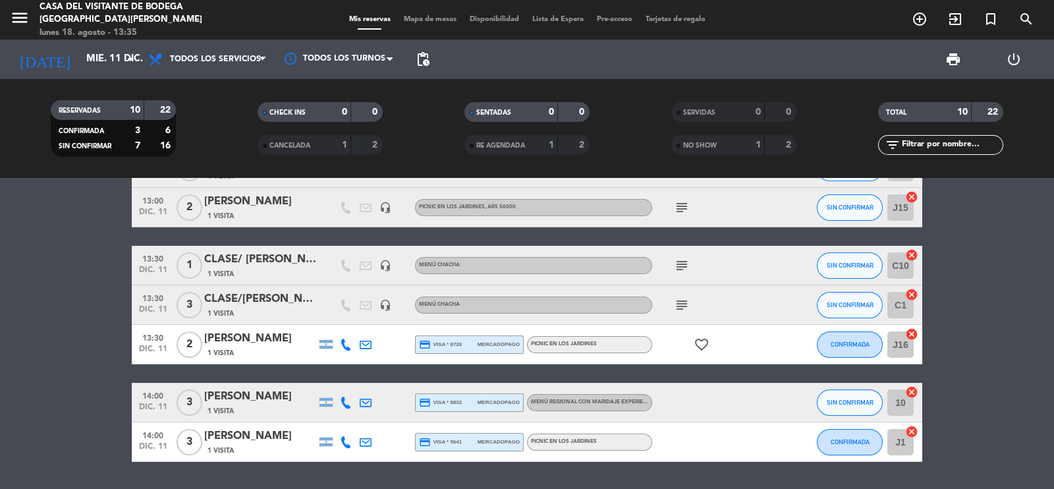
scroll to position [252, 0]
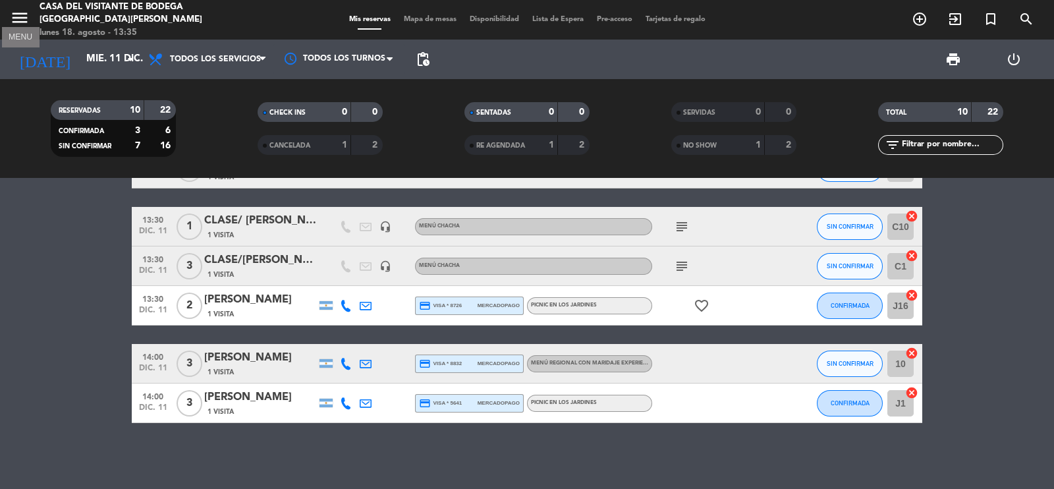
click at [18, 16] on icon "menu" at bounding box center [20, 18] width 20 height 20
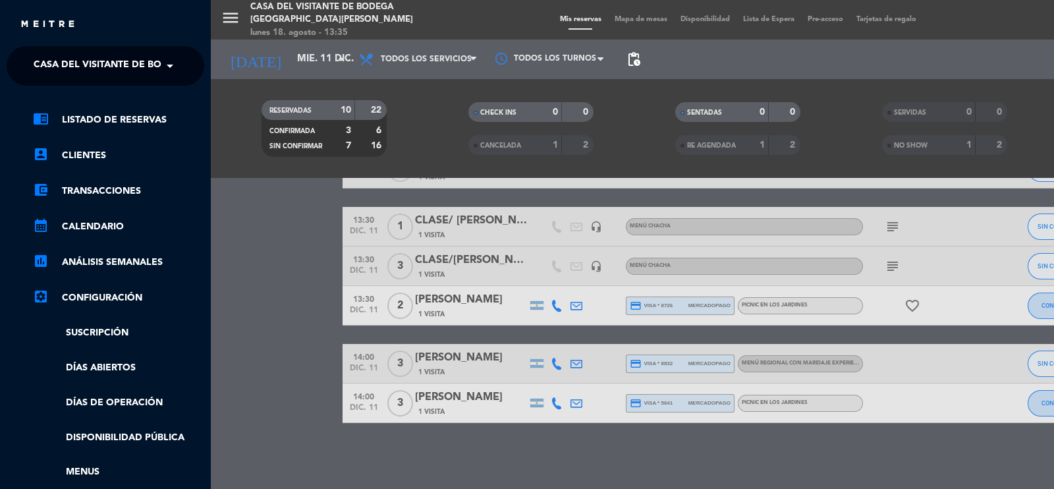
click at [88, 57] on span "Casa del Visitante de Bodega [GEOGRAPHIC_DATA][PERSON_NAME]" at bounding box center [199, 66] width 331 height 28
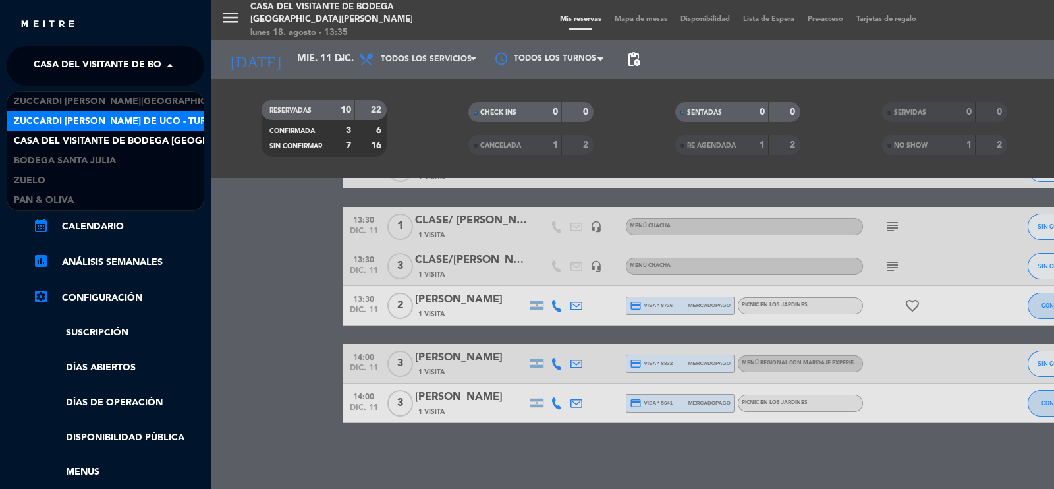
click at [94, 121] on span "Zuccardi [PERSON_NAME] de Uco - Turismo" at bounding box center [122, 121] width 217 height 15
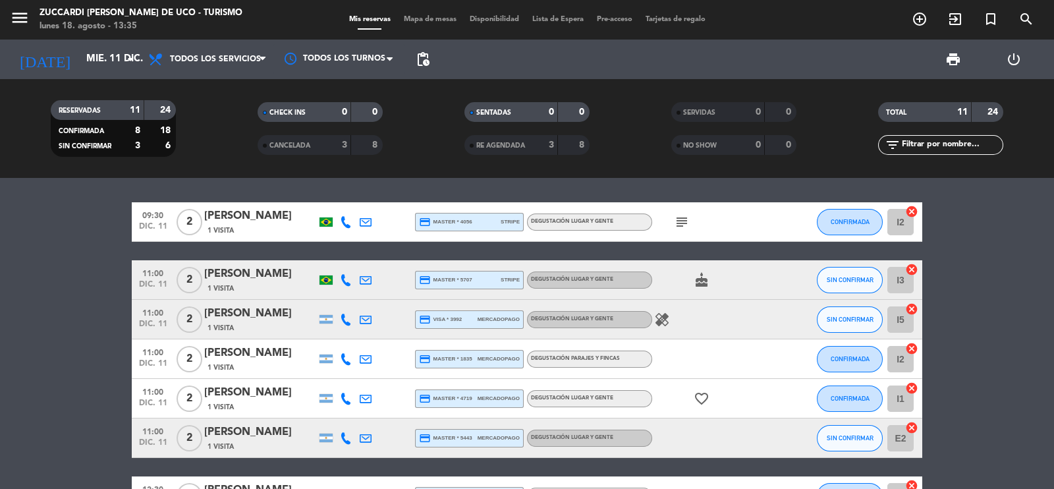
scroll to position [0, 0]
